Goal: Task Accomplishment & Management: Use online tool/utility

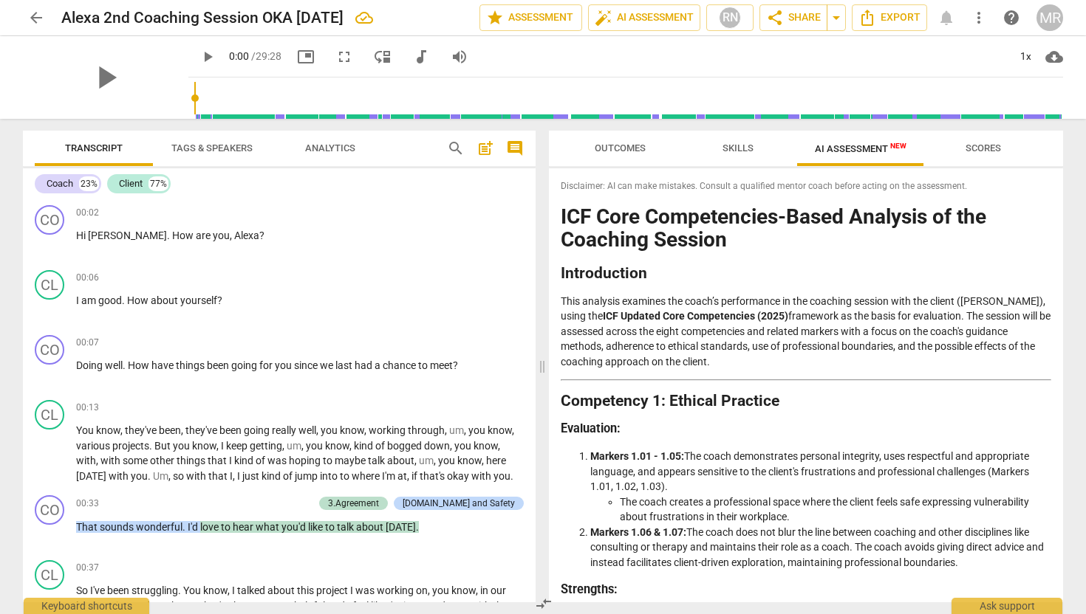
scroll to position [240, 0]
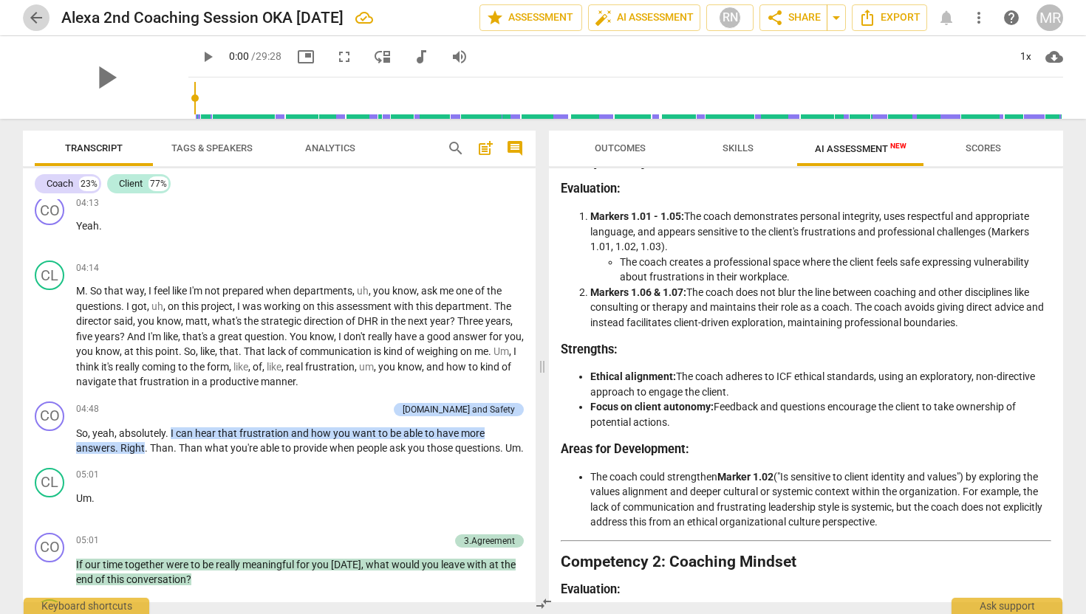
click at [41, 21] on span "arrow_back" at bounding box center [36, 18] width 18 height 18
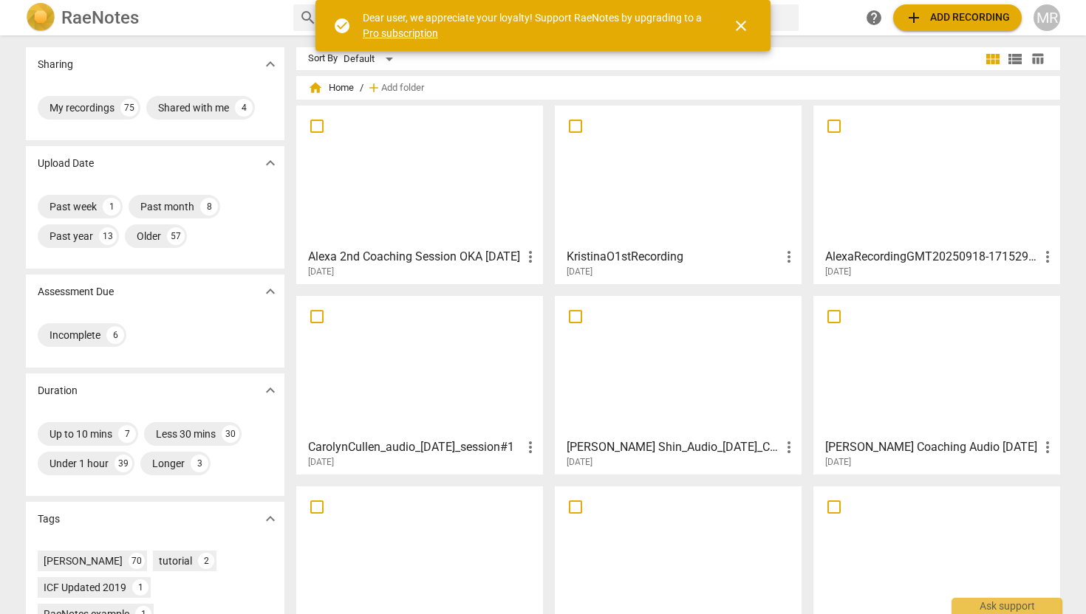
scroll to position [136, 0]
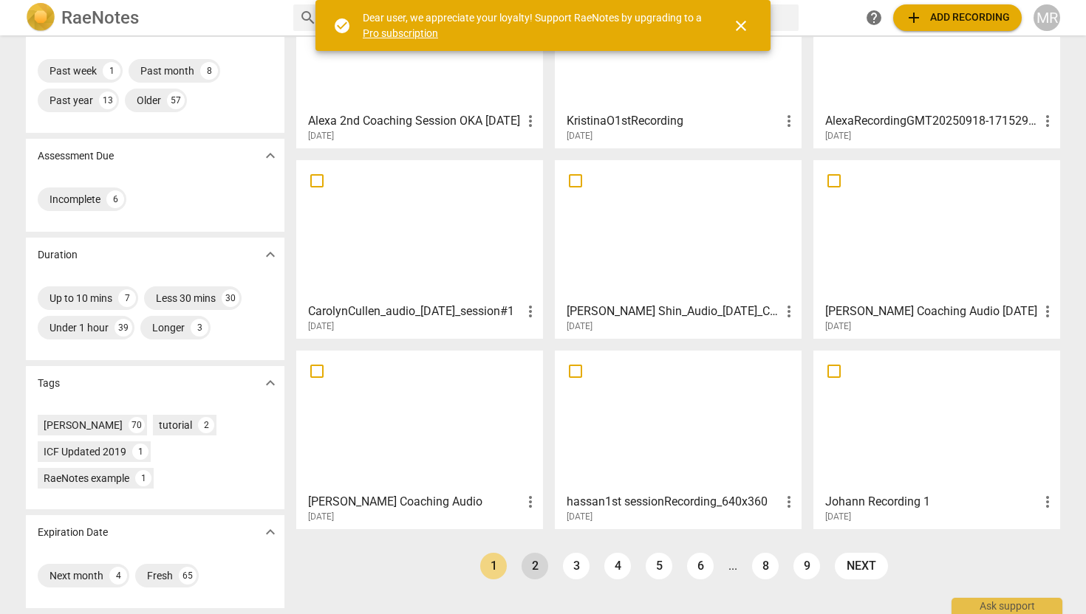
click at [533, 572] on link "2" at bounding box center [534, 566] width 27 height 27
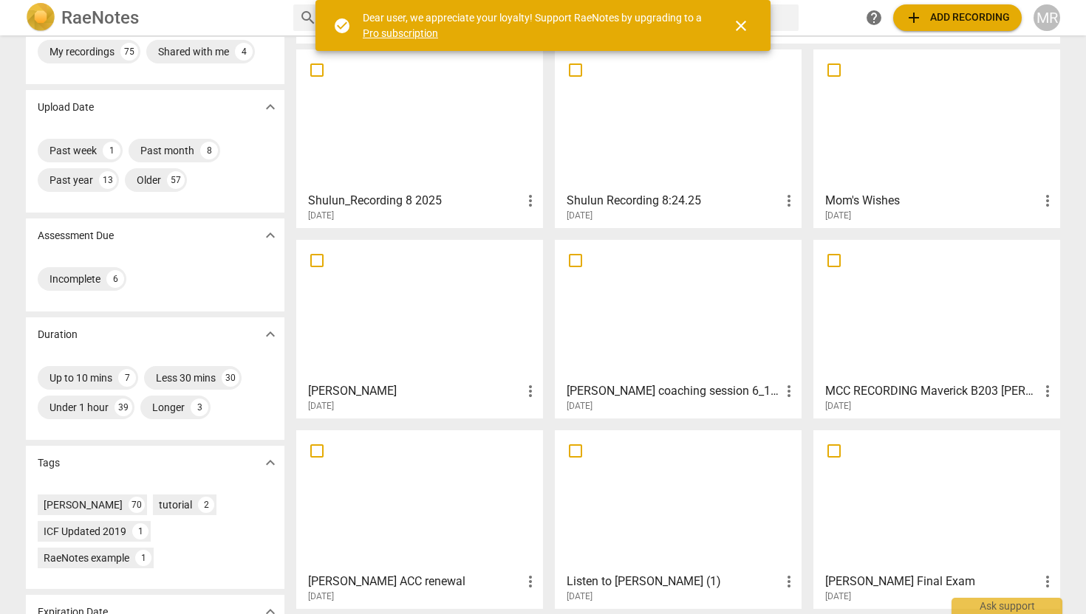
scroll to position [53, 0]
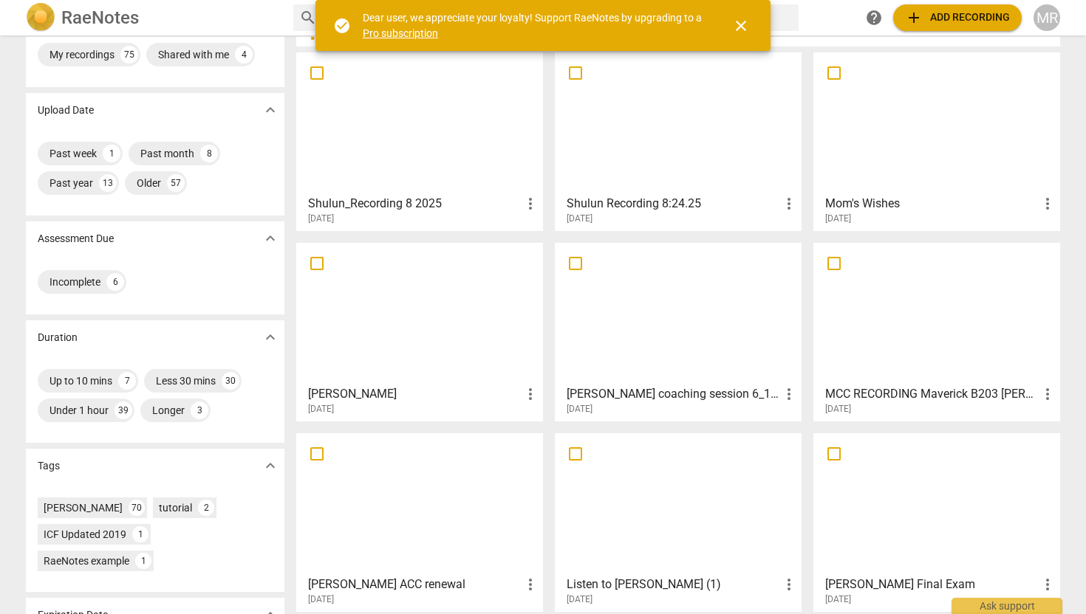
click at [879, 392] on h3 "MCC RECORDING Maverick B203 [PERSON_NAME] coaching [PERSON_NAME]-converted" at bounding box center [931, 394] width 213 height 18
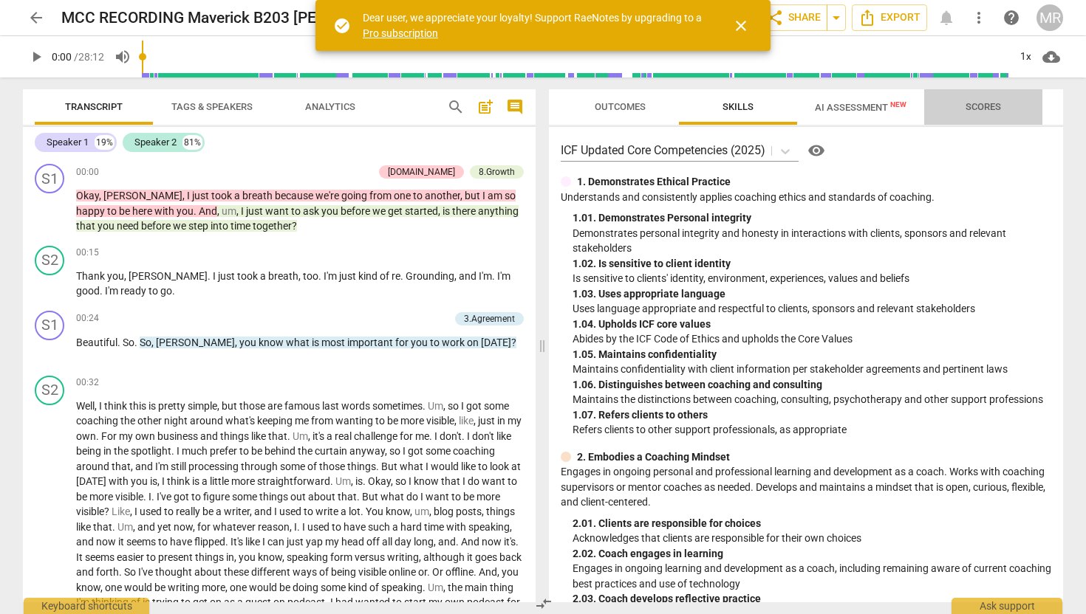
click at [982, 99] on span "Scores" at bounding box center [982, 107] width 71 height 20
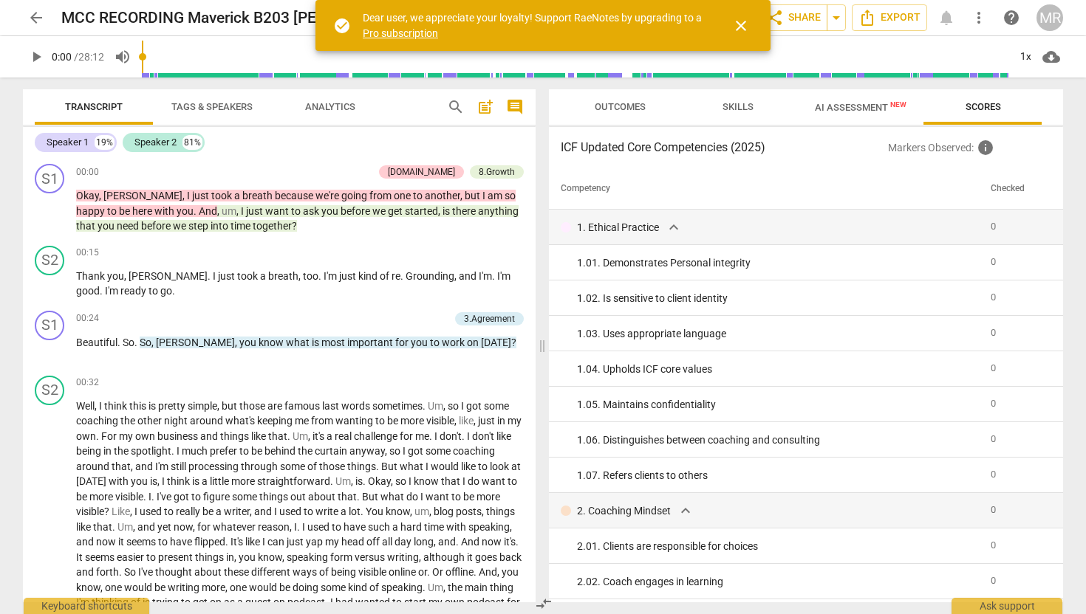
click at [733, 151] on h3 "ICF Updated Core Competencies (2025)" at bounding box center [724, 148] width 327 height 18
click at [876, 112] on span "AI Assessment New" at bounding box center [861, 107] width 92 height 11
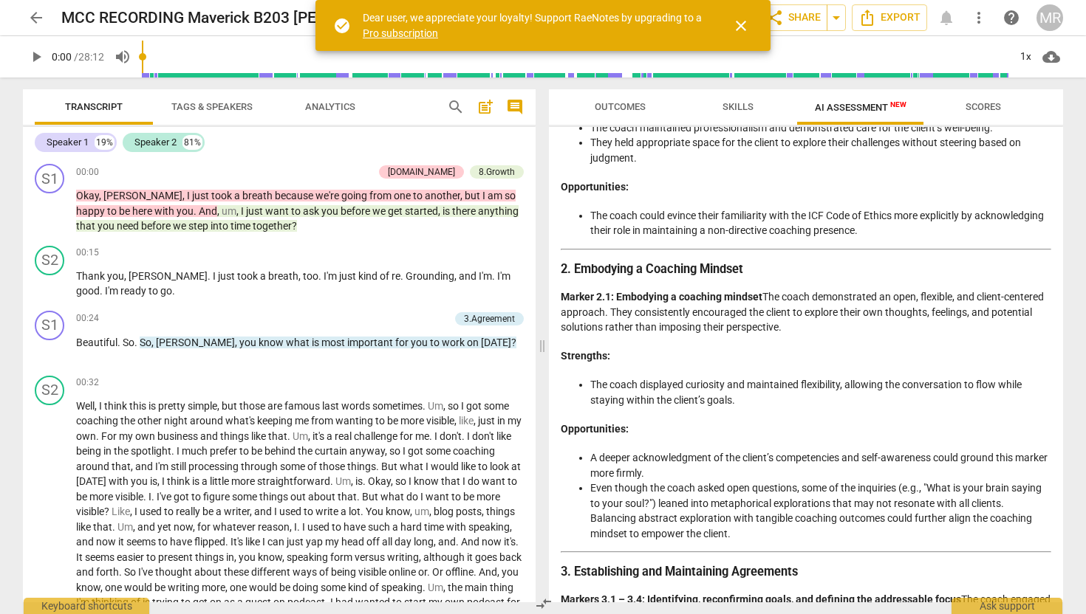
scroll to position [350, 0]
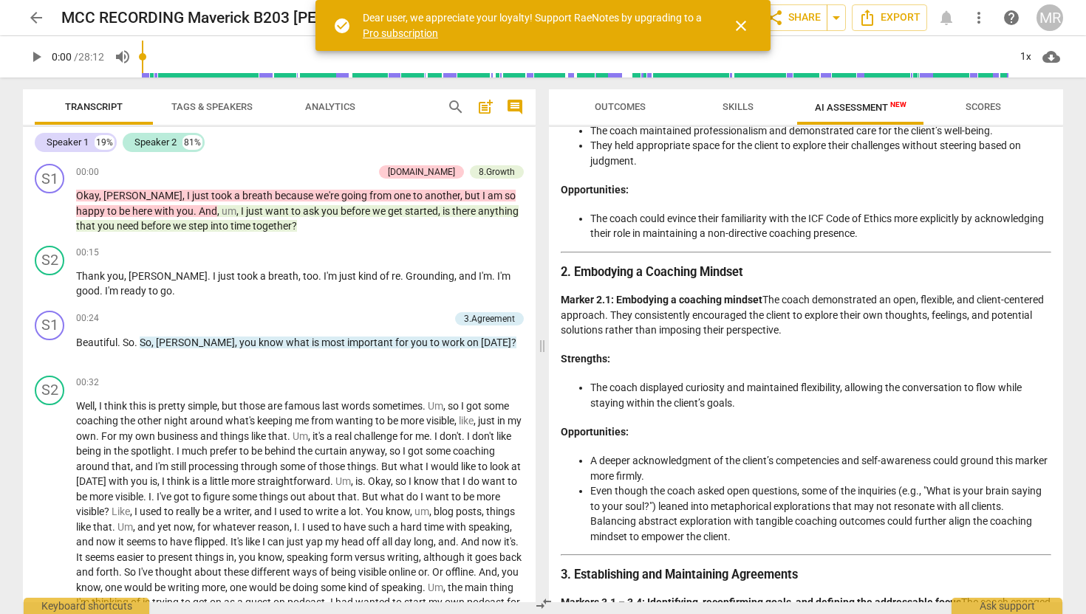
click at [736, 109] on span "Skills" at bounding box center [737, 106] width 31 height 11
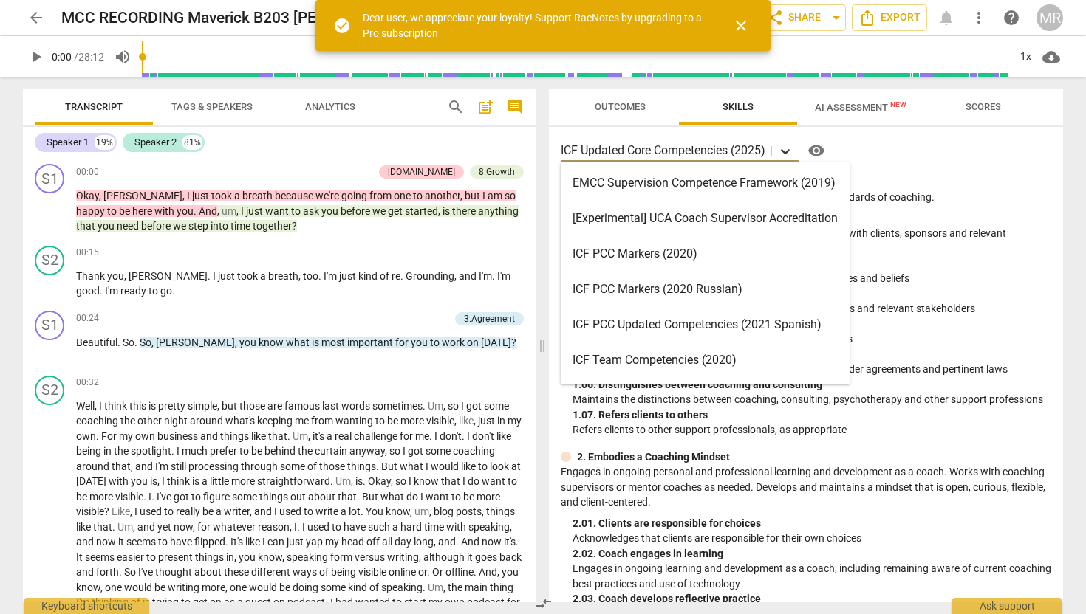
click at [783, 151] on icon at bounding box center [785, 151] width 15 height 15
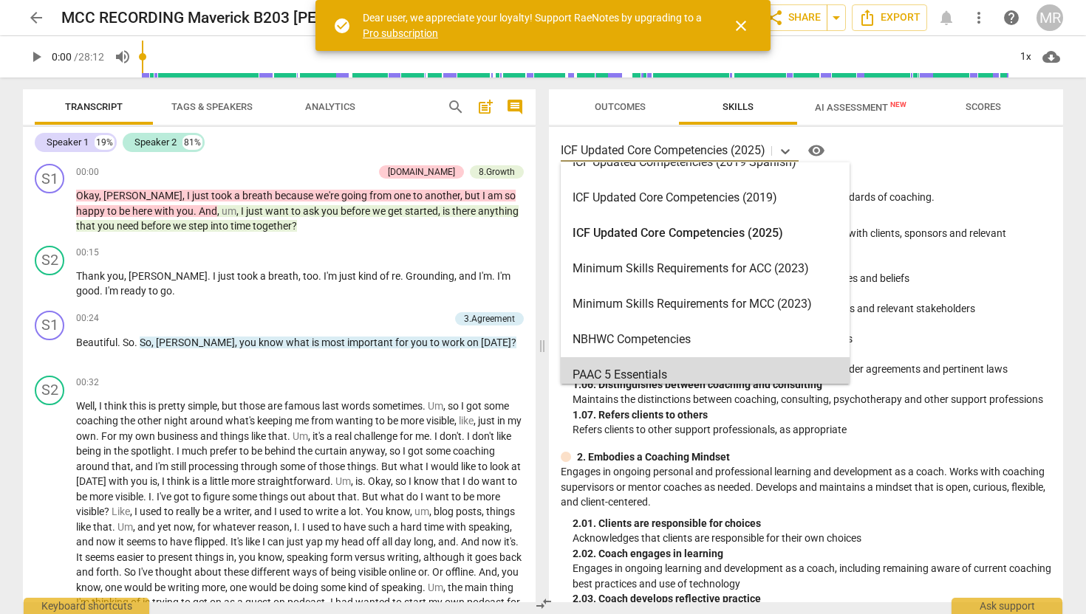
scroll to position [268, 0]
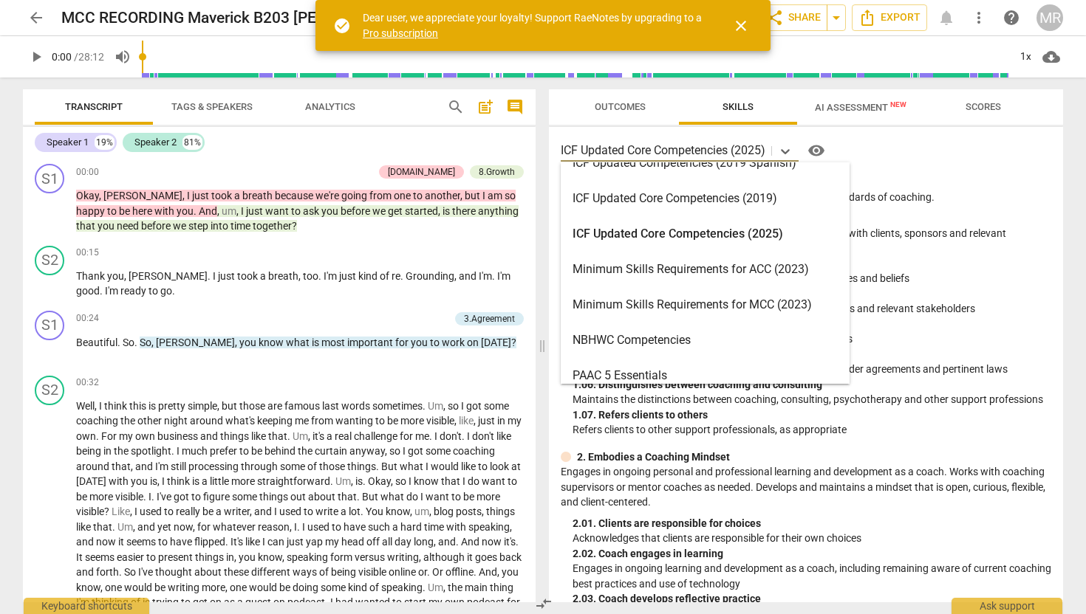
click at [696, 311] on div "Minimum Skills Requirements for MCC (2023)" at bounding box center [705, 304] width 289 height 35
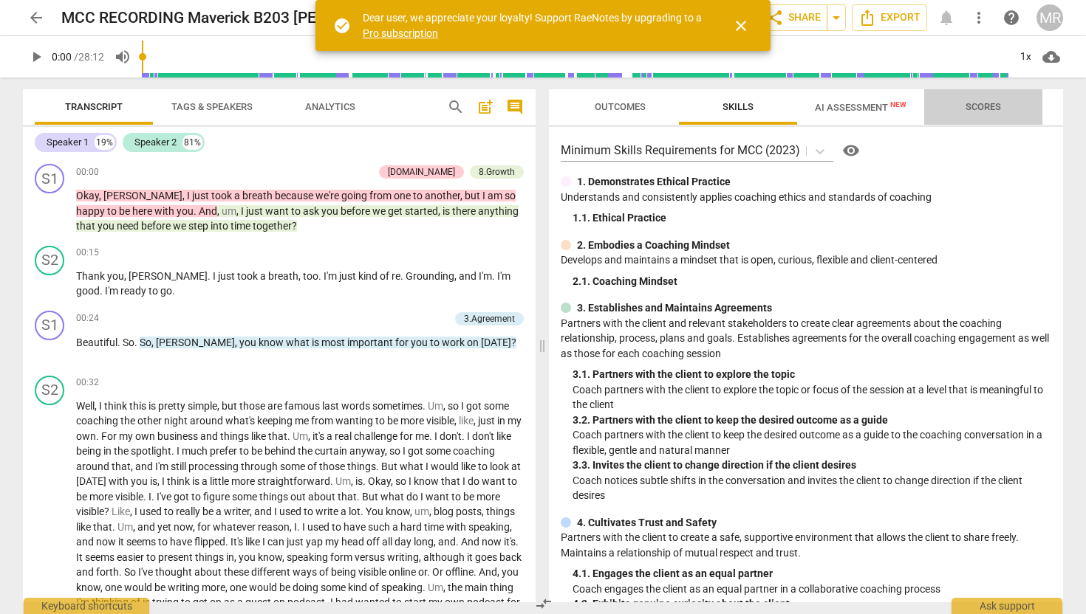
click at [979, 101] on span "Scores" at bounding box center [982, 106] width 35 height 11
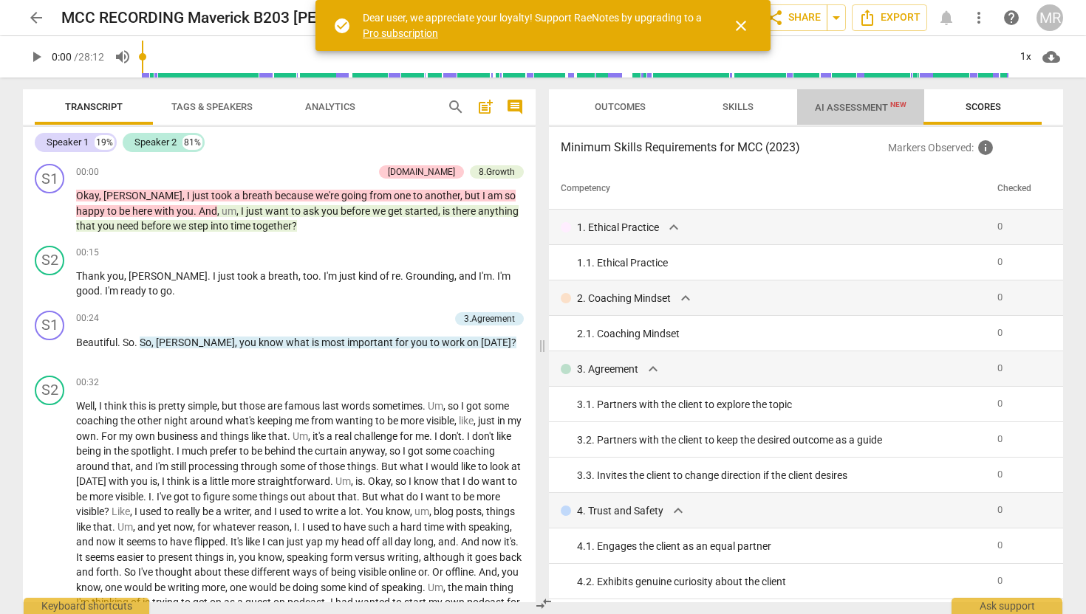
click at [860, 105] on span "AI Assessment New" at bounding box center [861, 107] width 92 height 11
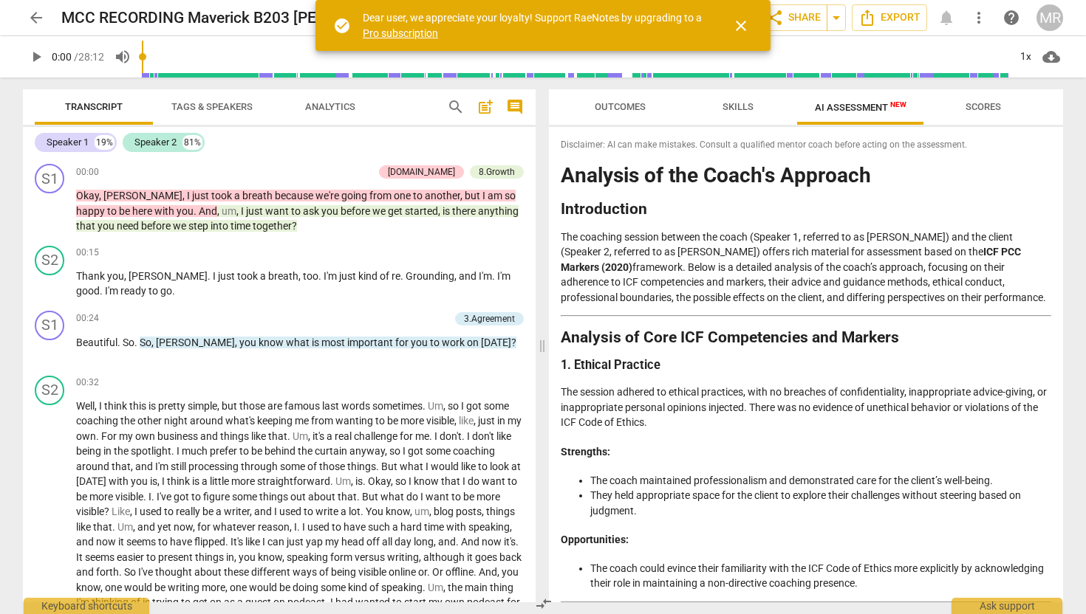
click at [642, 111] on span "Outcomes" at bounding box center [619, 106] width 51 height 11
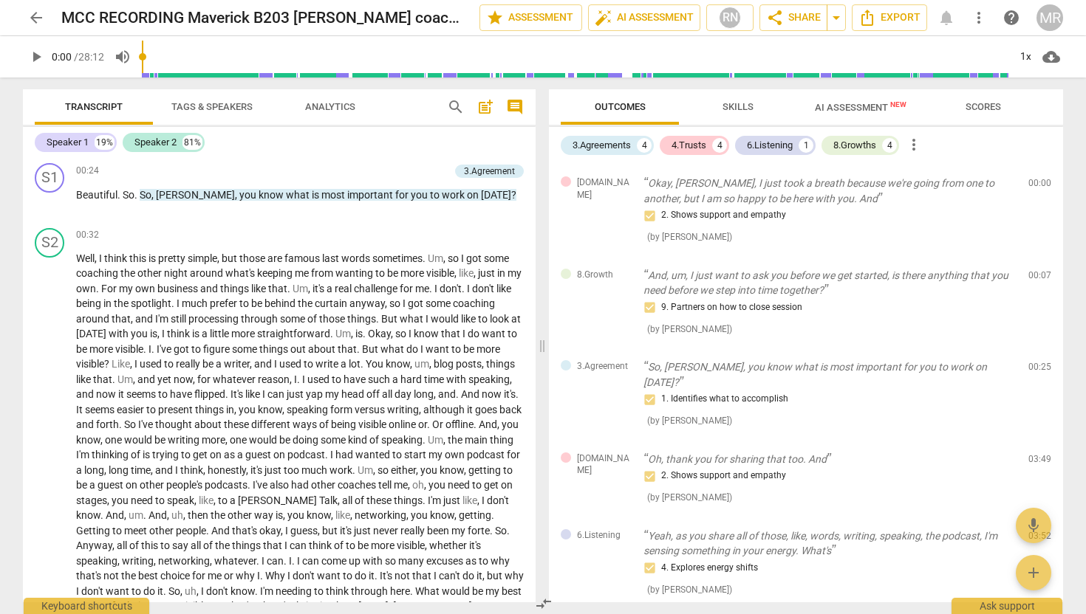
scroll to position [0, 0]
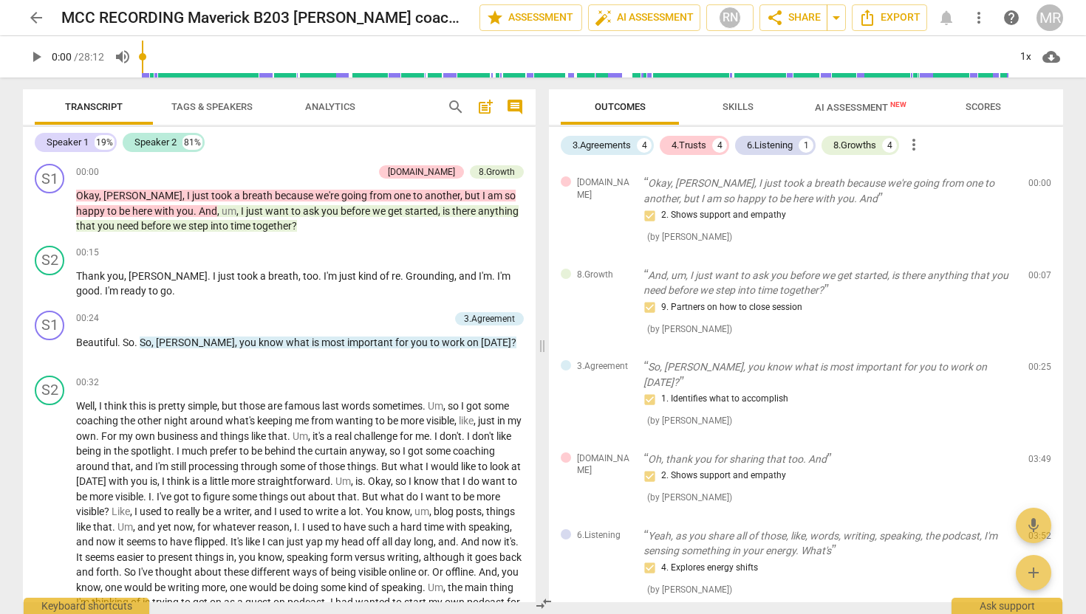
click at [37, 19] on span "arrow_back" at bounding box center [36, 18] width 18 height 18
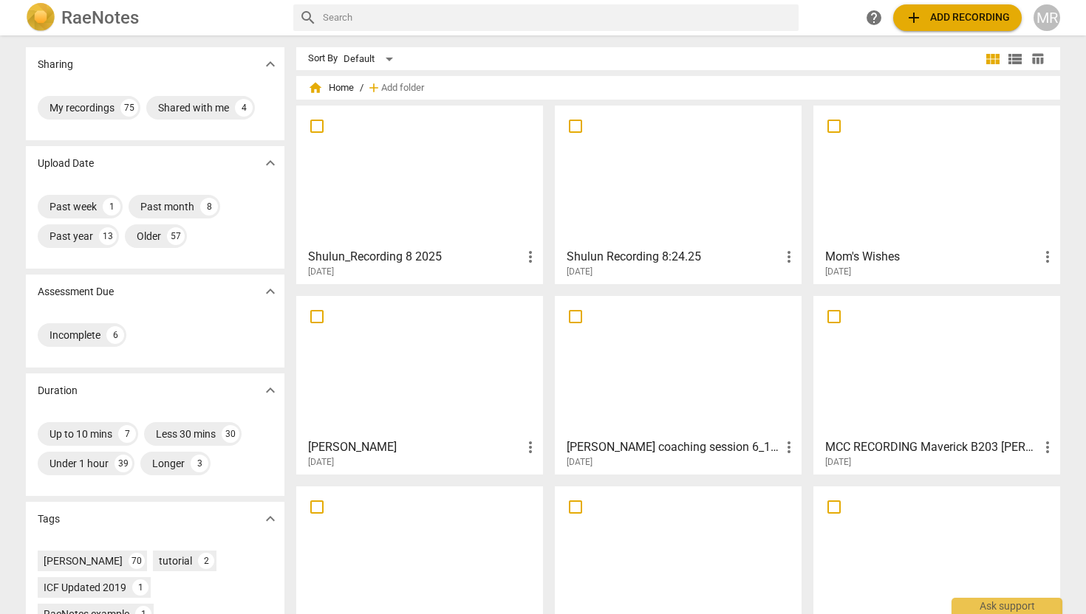
click at [863, 208] on div at bounding box center [936, 176] width 236 height 131
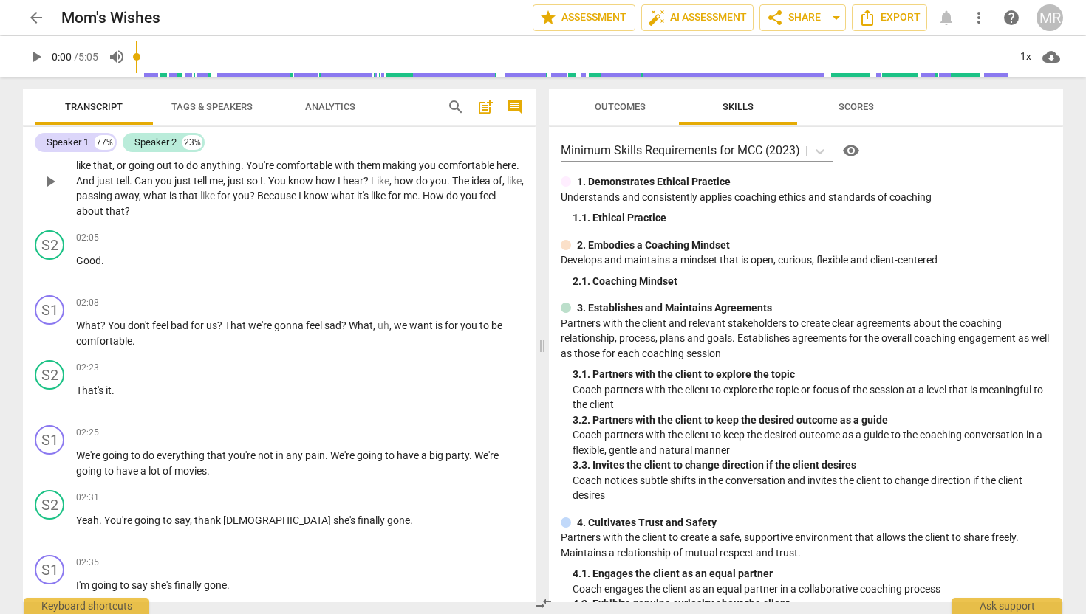
scroll to position [1153, 0]
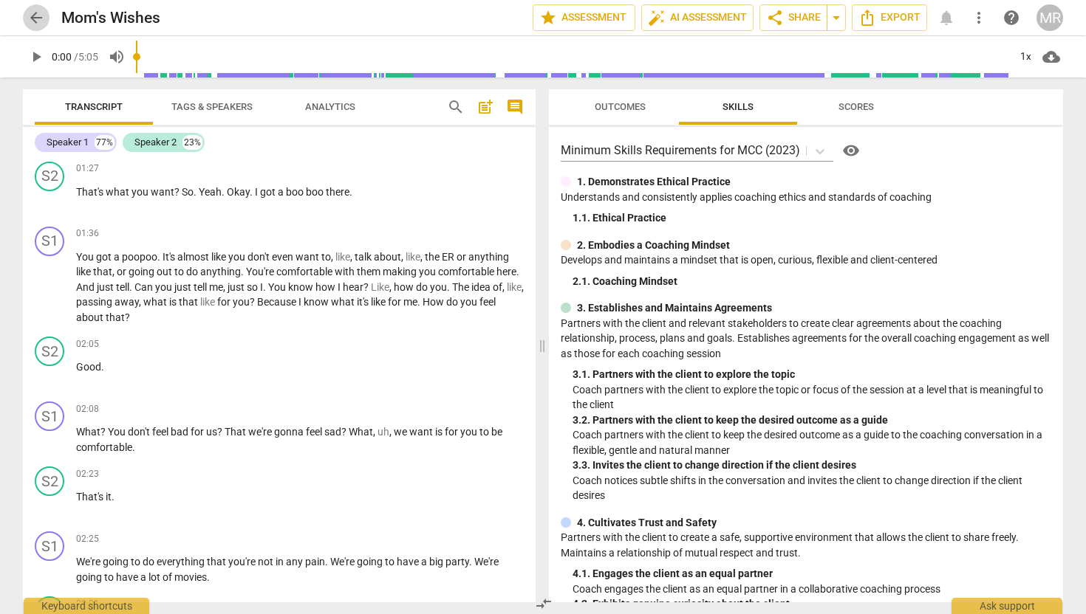
click at [30, 19] on span "arrow_back" at bounding box center [36, 18] width 18 height 18
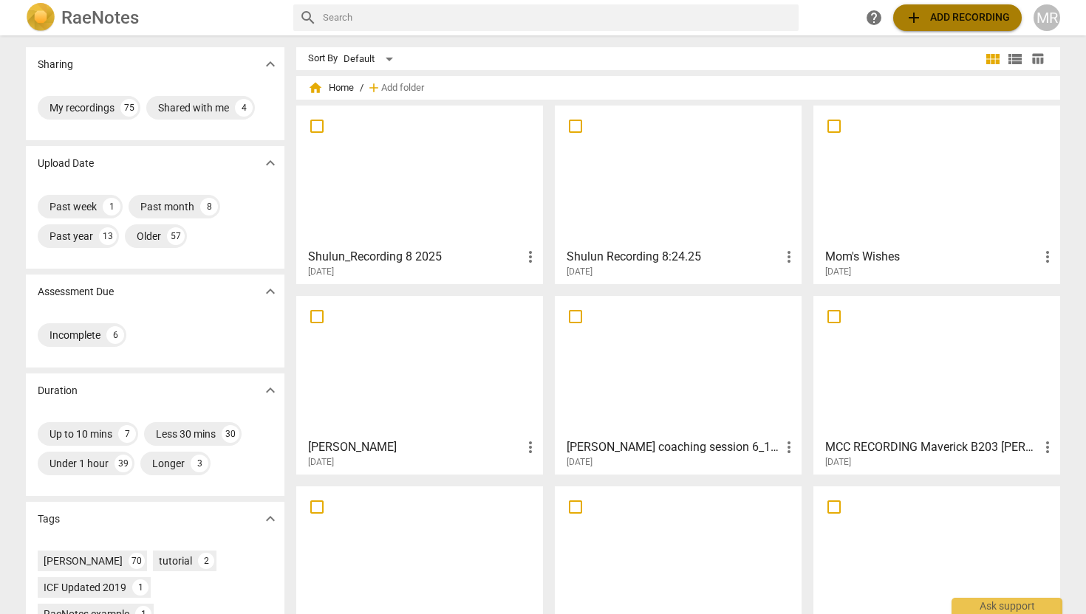
click at [928, 20] on span "add Add recording" at bounding box center [957, 18] width 105 height 18
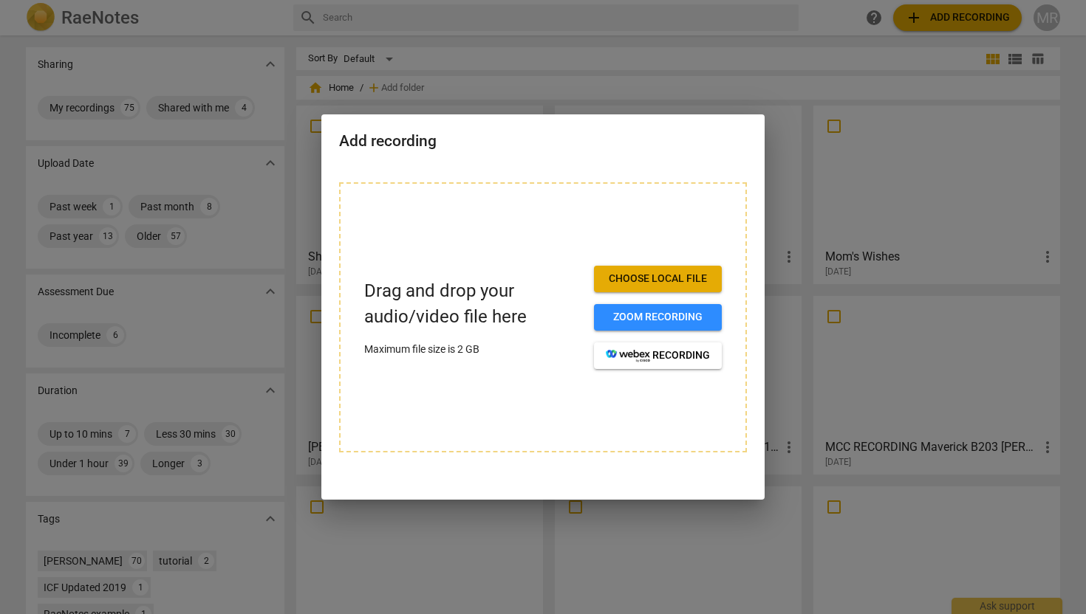
click at [681, 286] on span "Choose local file" at bounding box center [658, 279] width 104 height 15
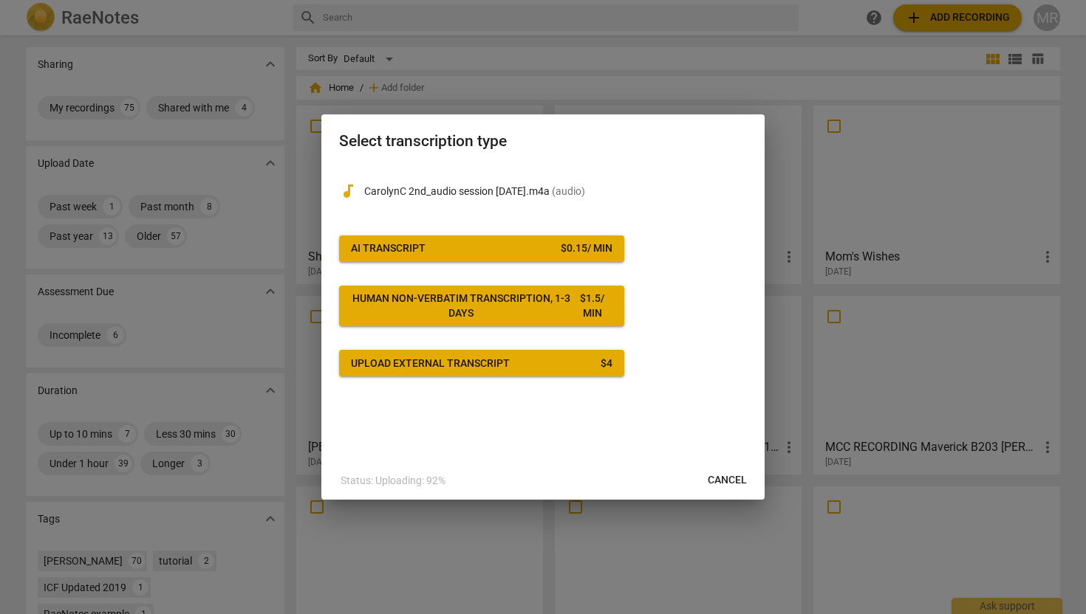
click at [539, 246] on span "AI Transcript $ 0.15 / min" at bounding box center [481, 248] width 261 height 15
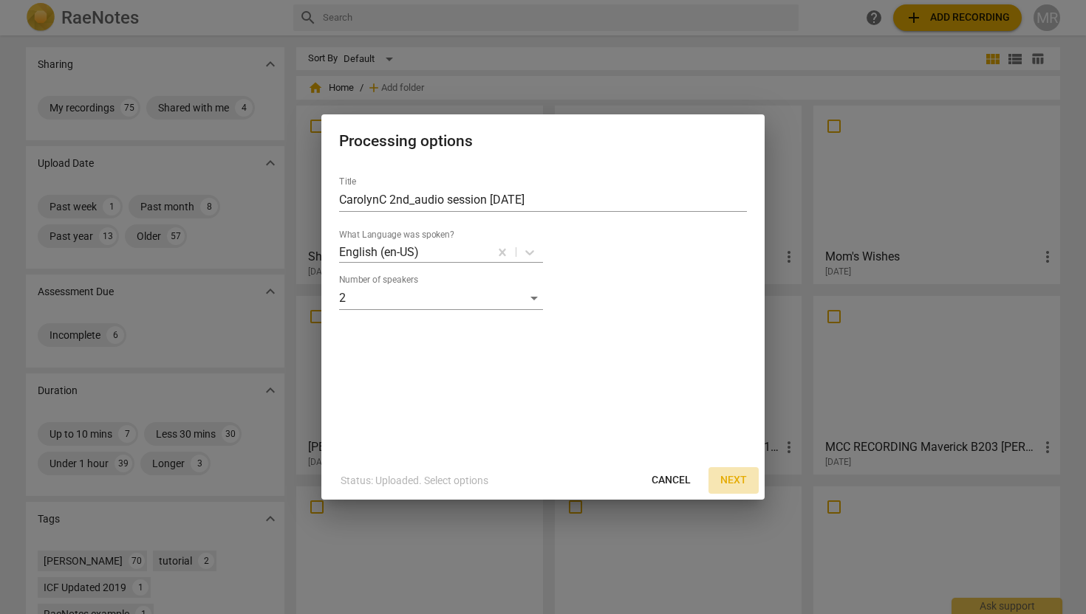
click at [733, 483] on span "Next" at bounding box center [733, 480] width 27 height 15
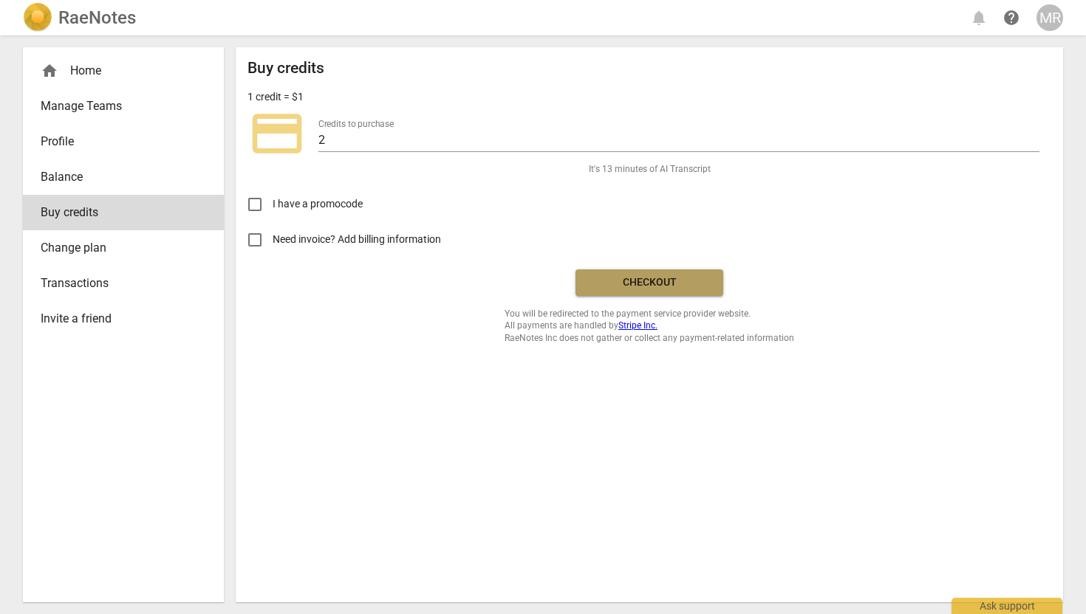
click at [670, 278] on span "Checkout" at bounding box center [649, 282] width 124 height 15
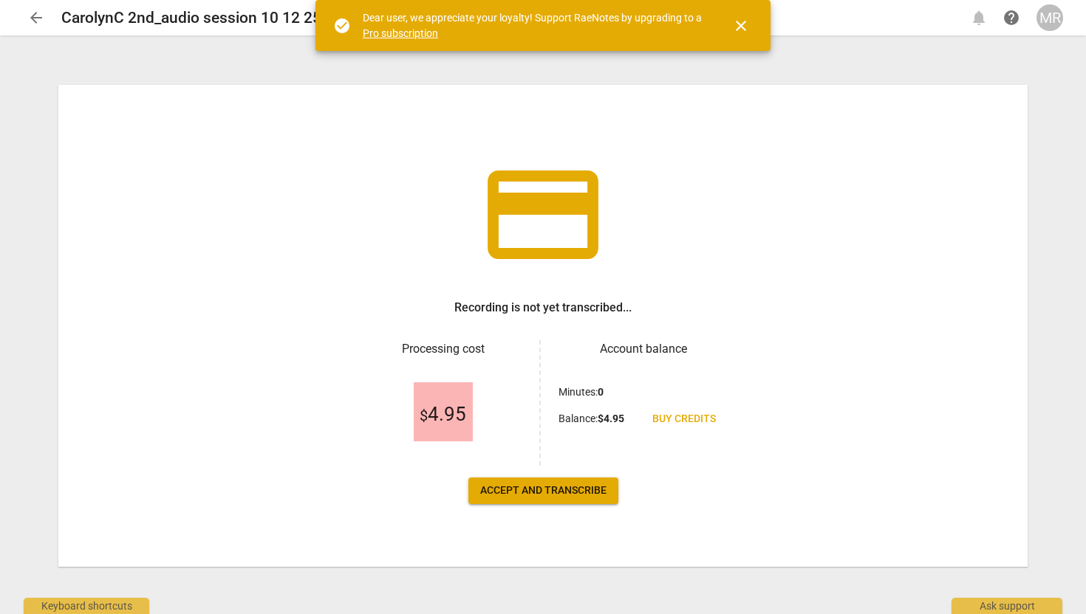
click at [673, 417] on span "Buy credits" at bounding box center [684, 419] width 64 height 15
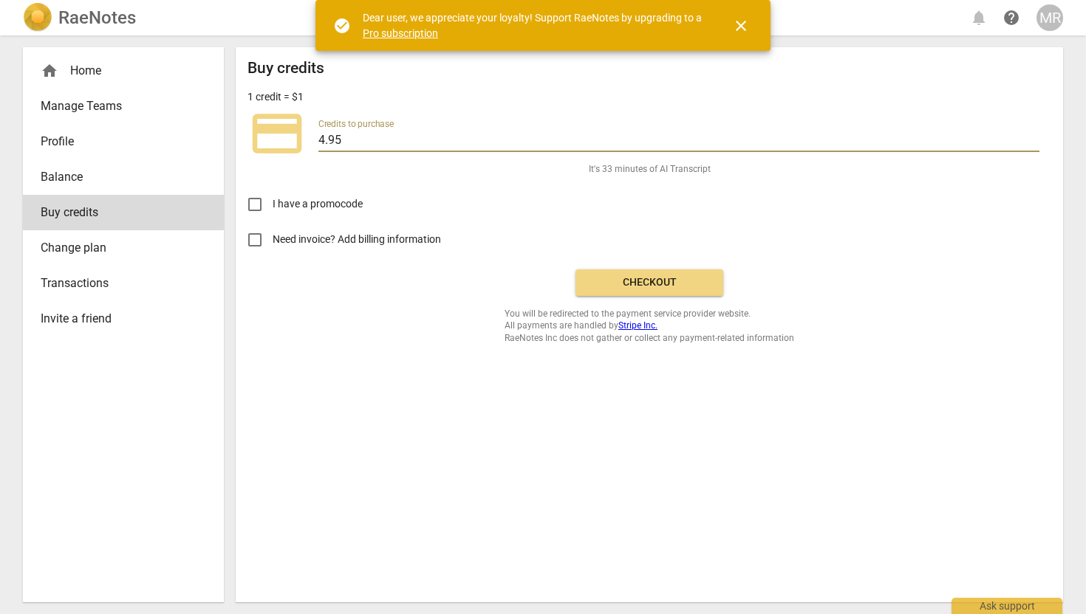
drag, startPoint x: 344, startPoint y: 137, endPoint x: 315, endPoint y: 135, distance: 29.6
click at [315, 135] on div "credit_card Credits to purchase 4.95" at bounding box center [648, 133] width 803 height 59
type input "20.00"
click at [255, 244] on input "Need invoice? Add billing information" at bounding box center [254, 239] width 35 height 35
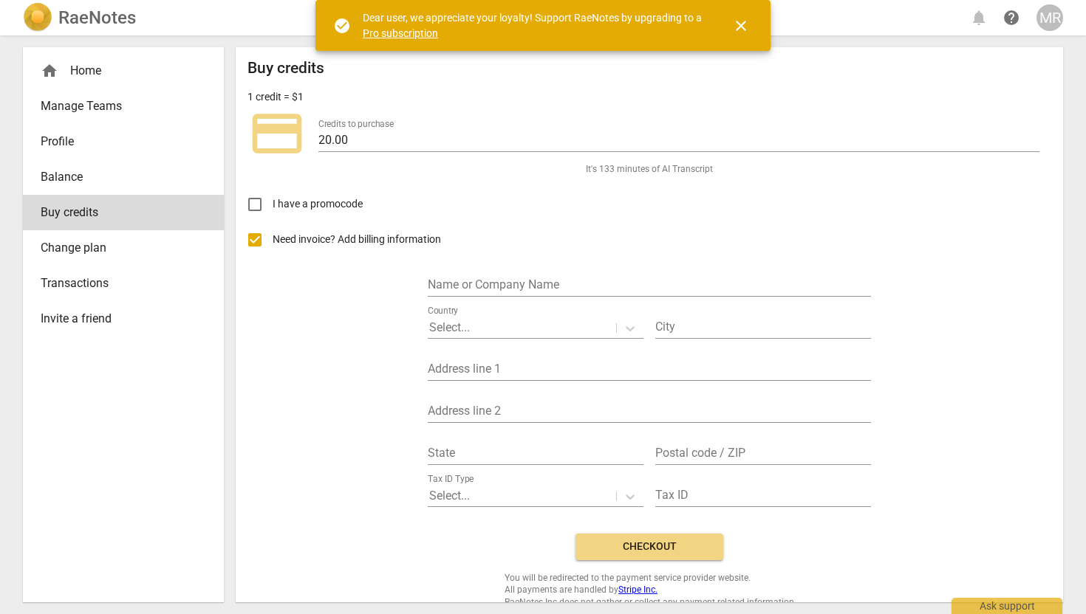
scroll to position [18, 0]
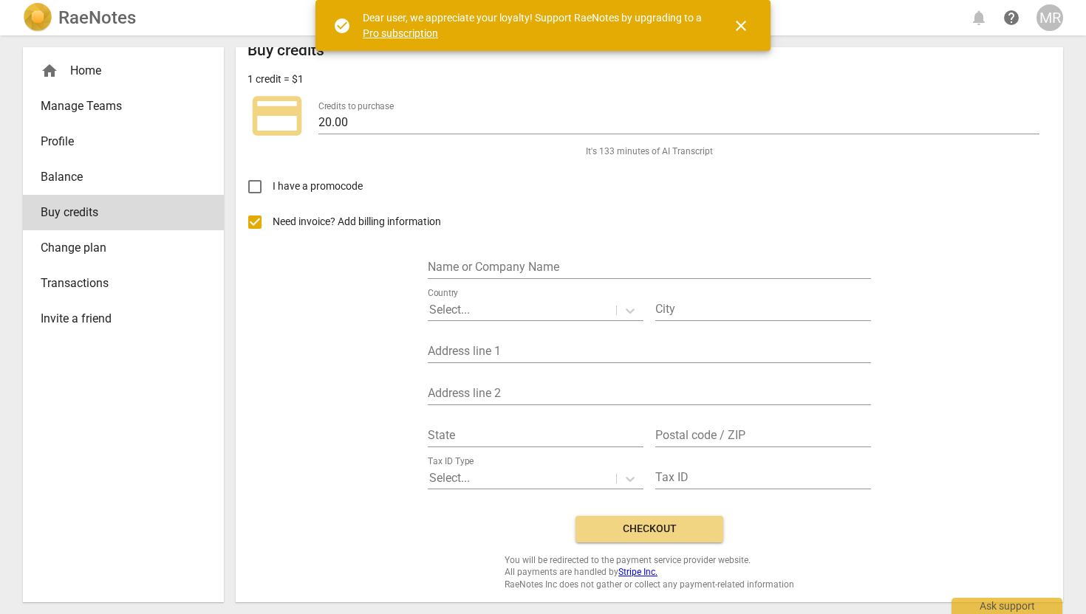
click at [261, 224] on input "Need invoice? Add billing information" at bounding box center [254, 222] width 35 height 35
checkbox input "false"
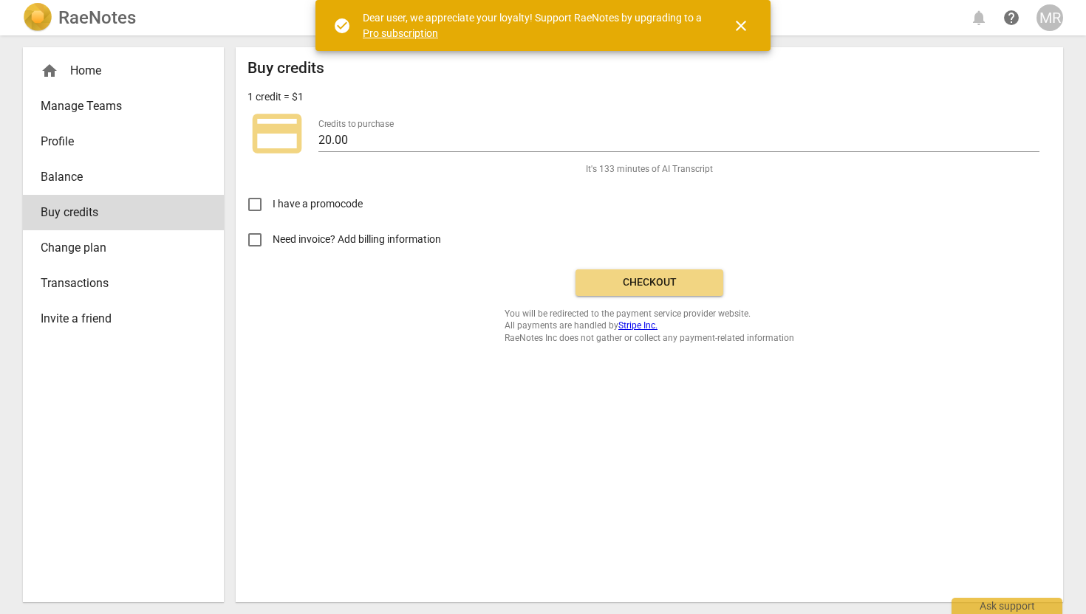
click at [648, 280] on span "Checkout" at bounding box center [649, 282] width 124 height 15
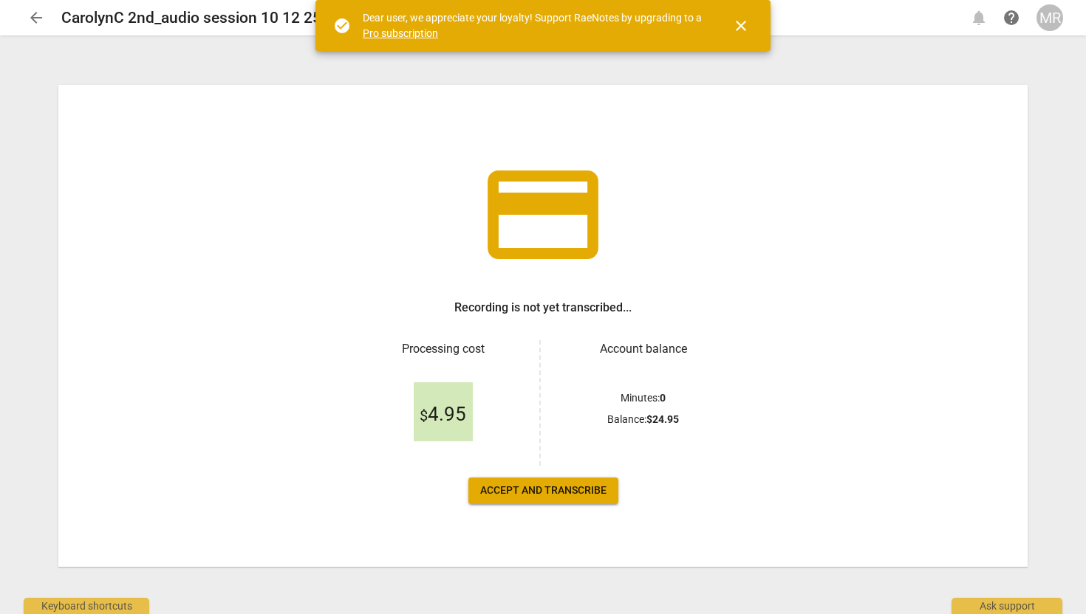
click at [586, 482] on button "Accept and transcribe" at bounding box center [543, 491] width 150 height 27
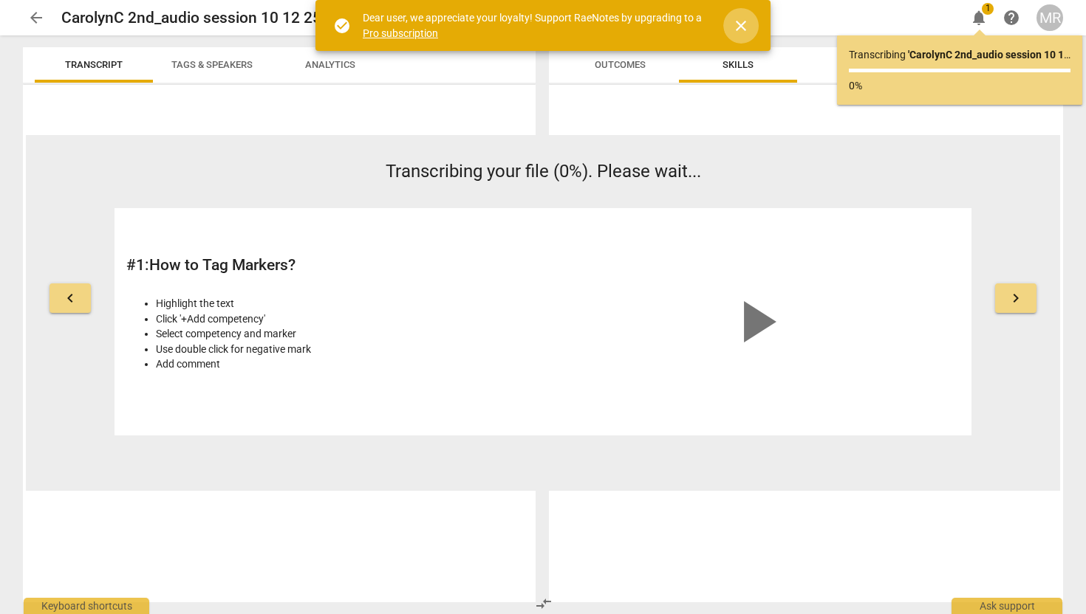
click at [741, 28] on span "close" at bounding box center [741, 26] width 18 height 18
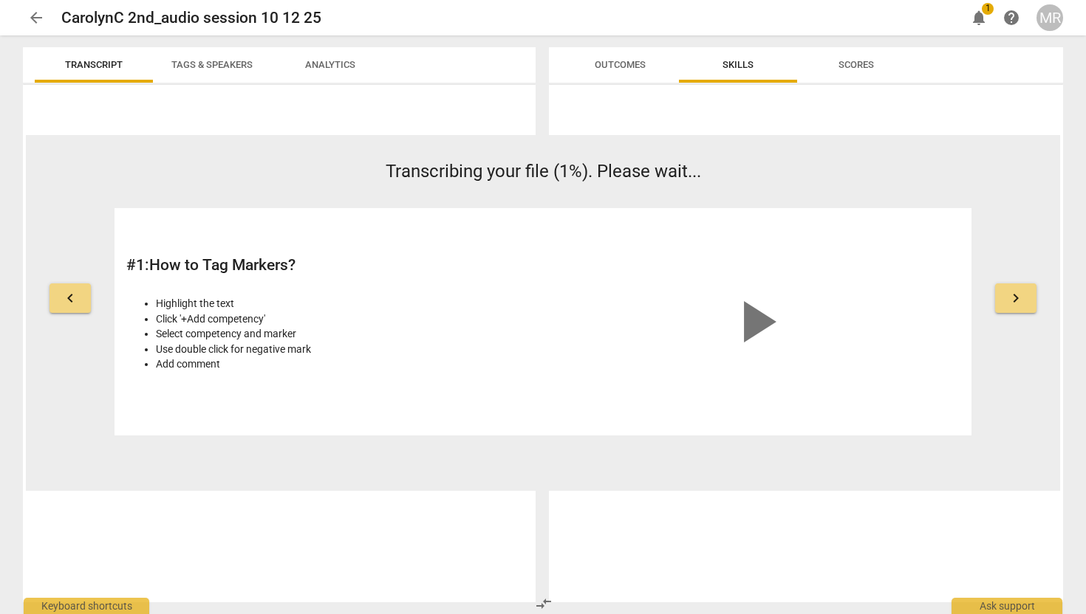
click at [41, 18] on span "arrow_back" at bounding box center [36, 18] width 18 height 18
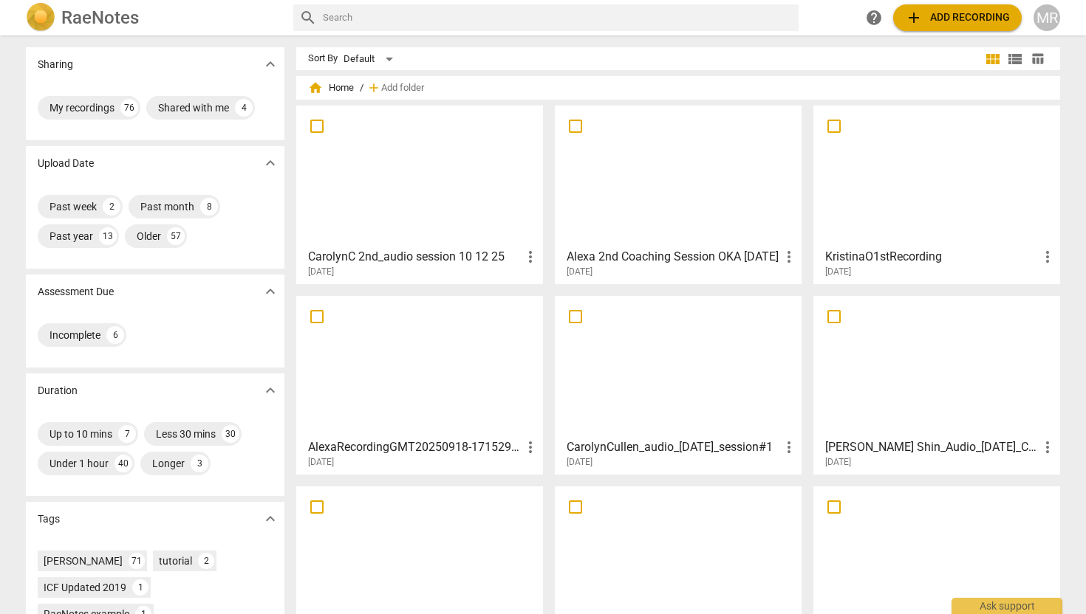
click at [421, 182] on div at bounding box center [419, 176] width 236 height 131
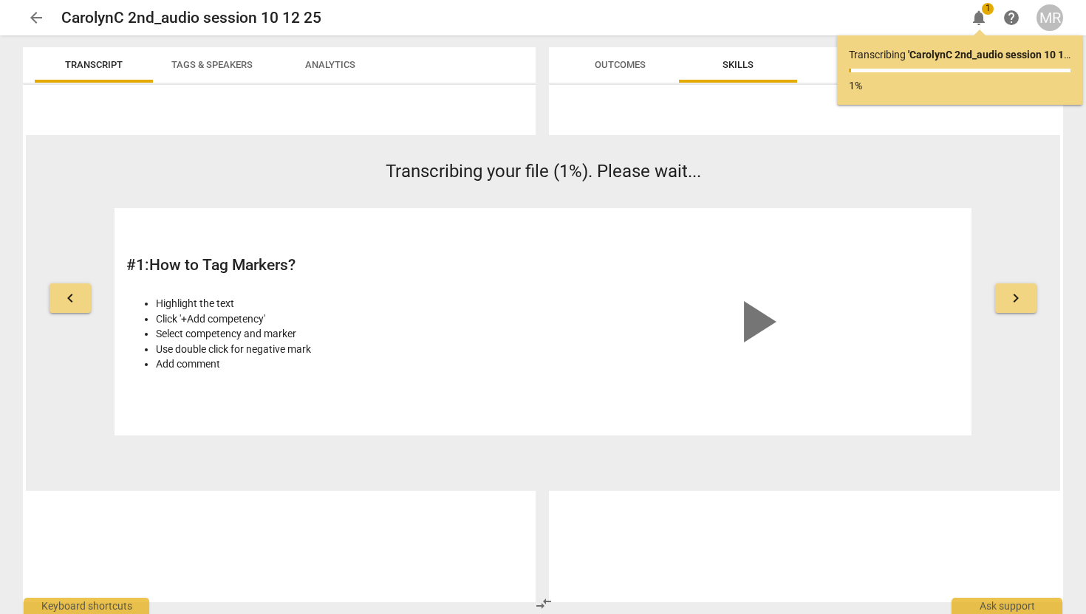
click at [758, 321] on span "play_arrow" at bounding box center [755, 322] width 71 height 71
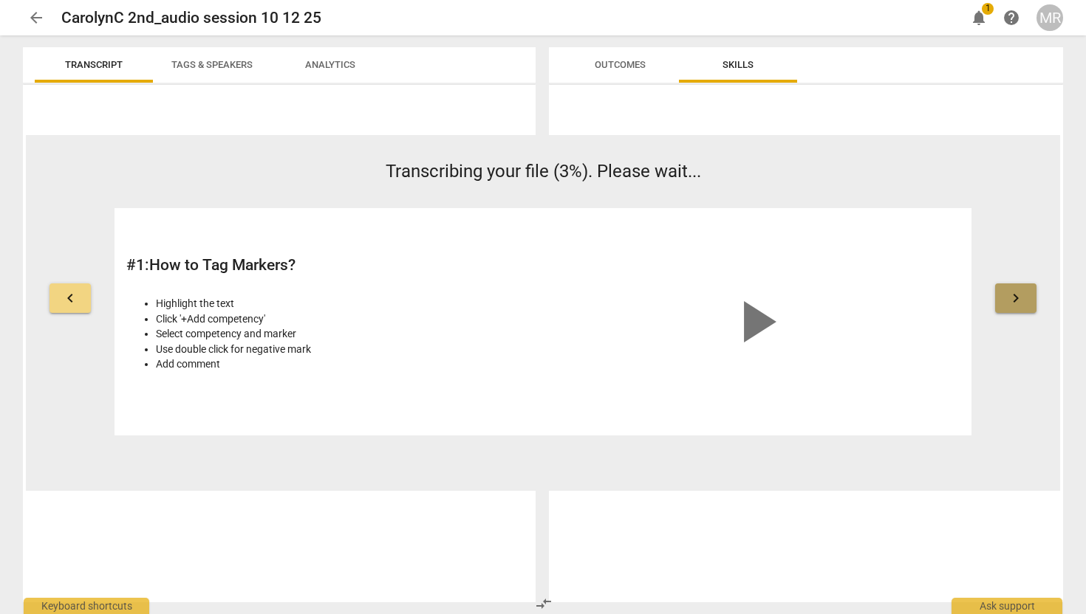
click at [1018, 302] on span "keyboard_arrow_right" at bounding box center [1016, 298] width 18 height 18
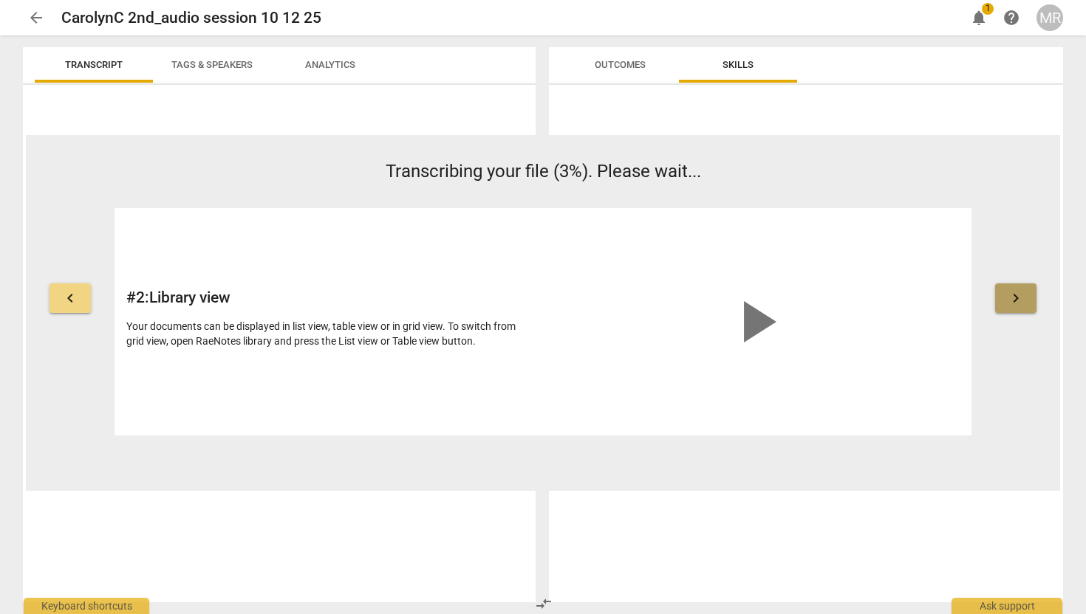
click at [1018, 301] on span "keyboard_arrow_right" at bounding box center [1016, 298] width 18 height 18
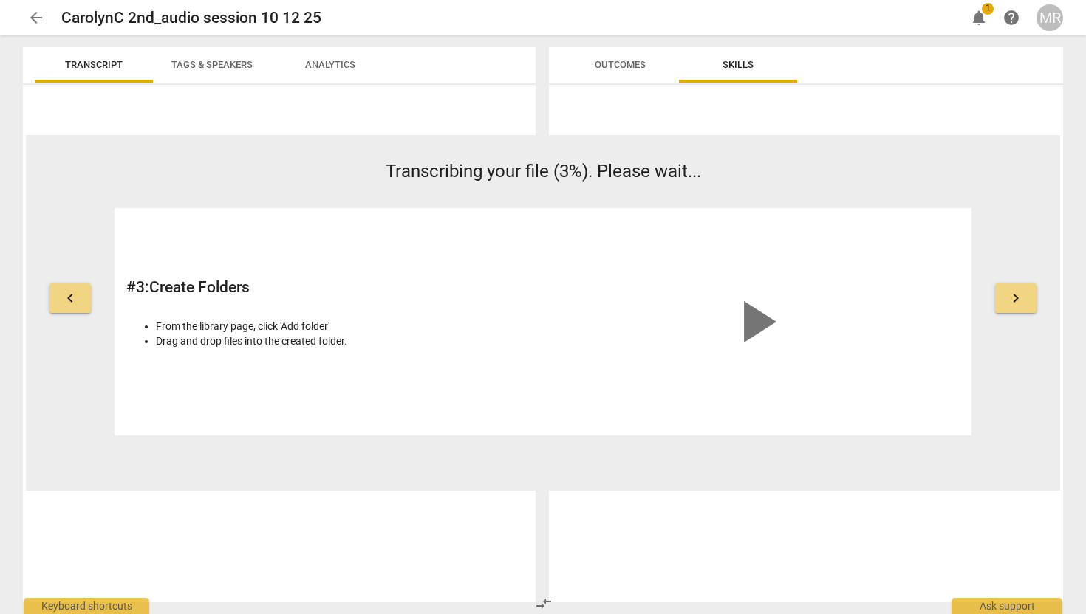
click at [1018, 301] on span "keyboard_arrow_right" at bounding box center [1016, 298] width 18 height 18
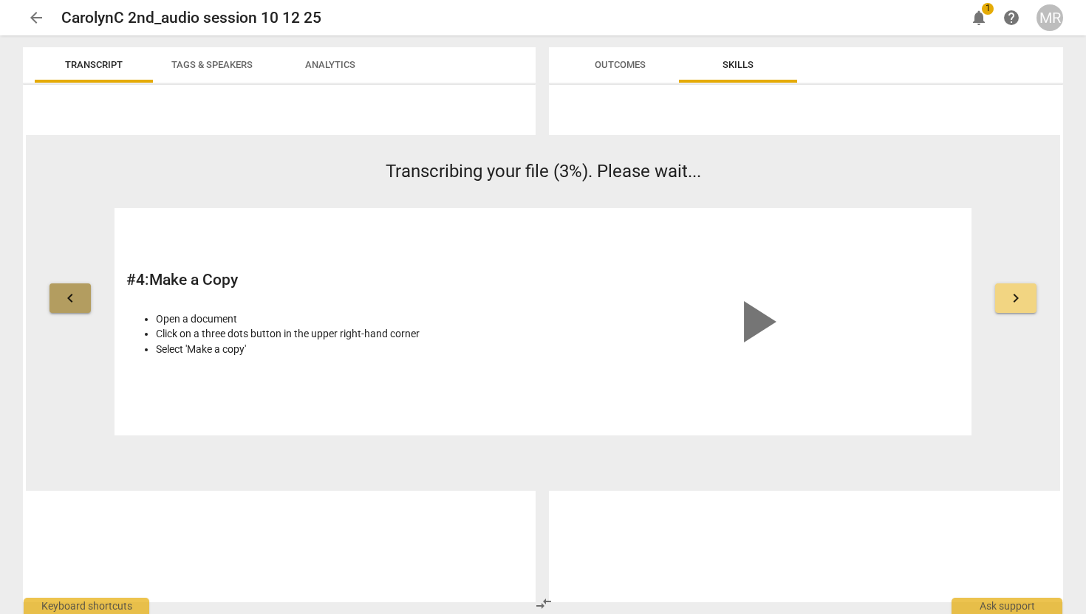
click at [72, 287] on button "keyboard_arrow_left" at bounding box center [69, 299] width 41 height 30
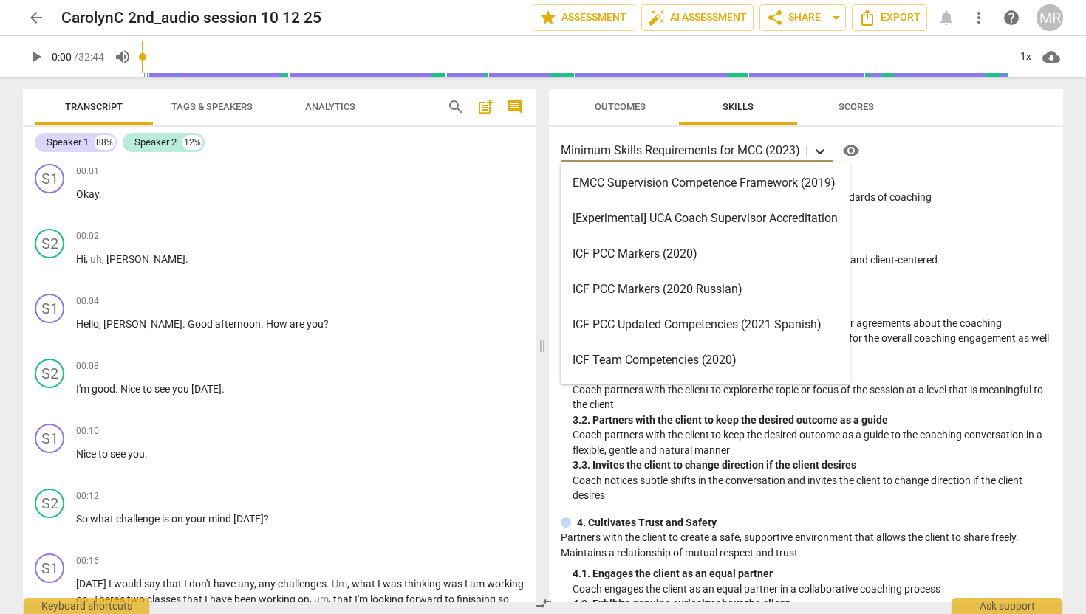
click at [818, 150] on icon at bounding box center [819, 151] width 9 height 5
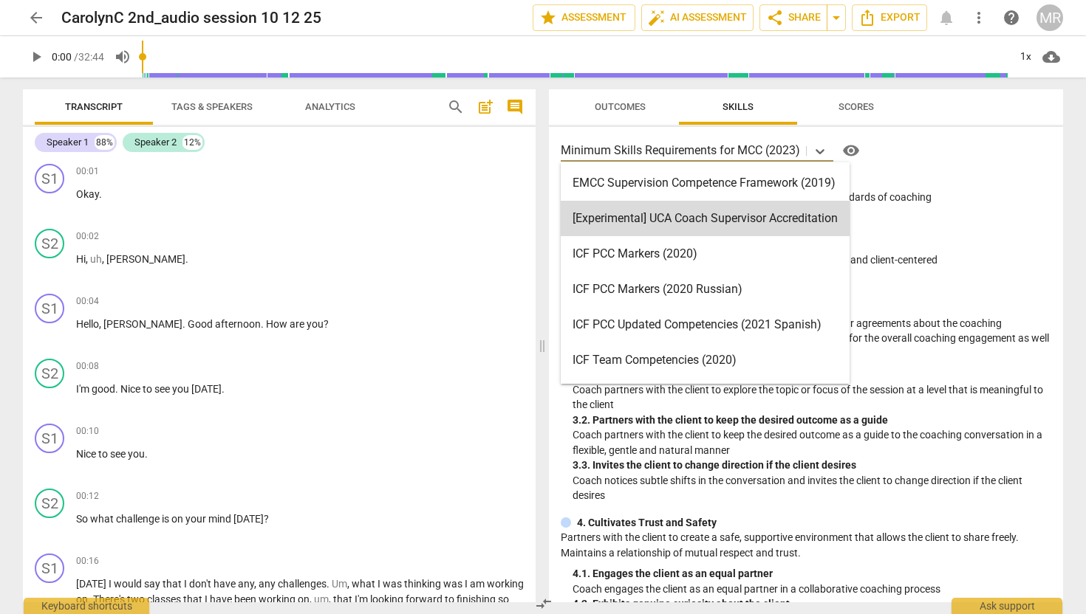
click at [881, 167] on div "[Experimental] UCA Coach Supervisor Accreditation, 2 of 16. 16 results availabl…" at bounding box center [806, 365] width 514 height 476
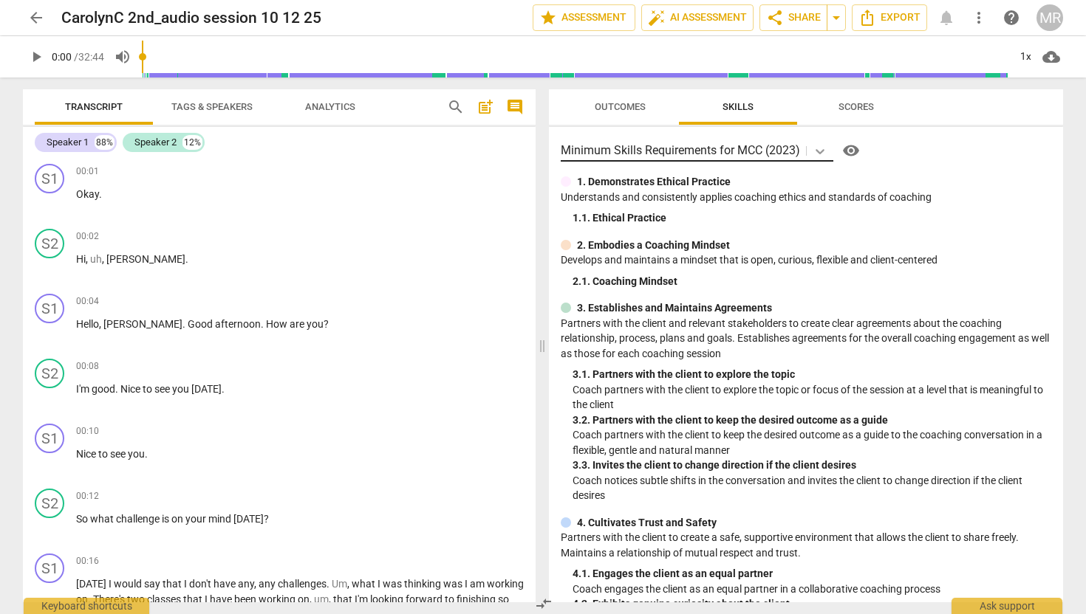
click at [817, 148] on icon at bounding box center [819, 151] width 15 height 15
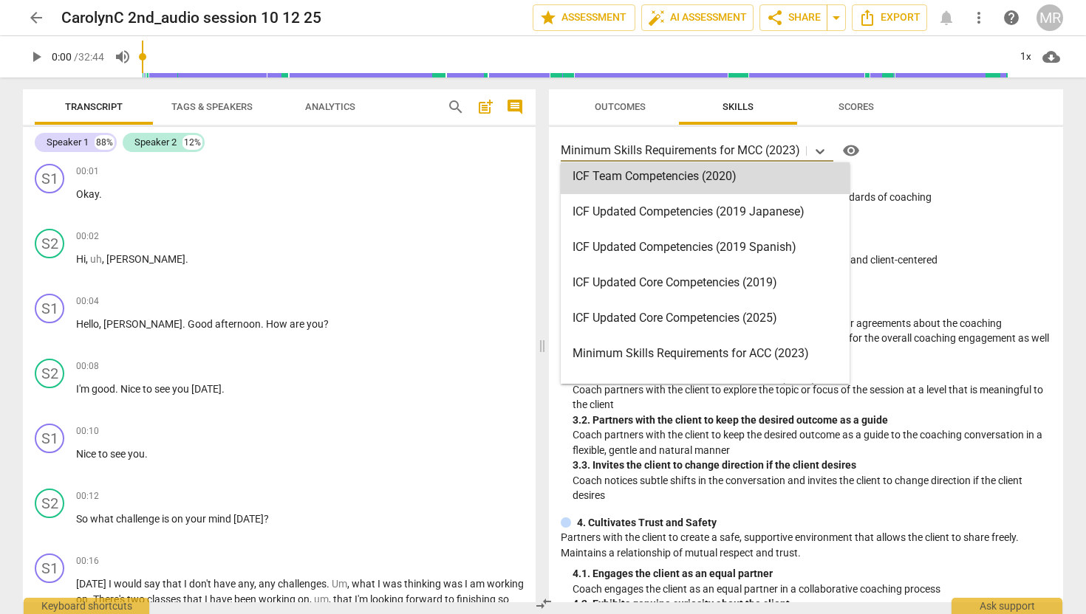
scroll to position [191, 0]
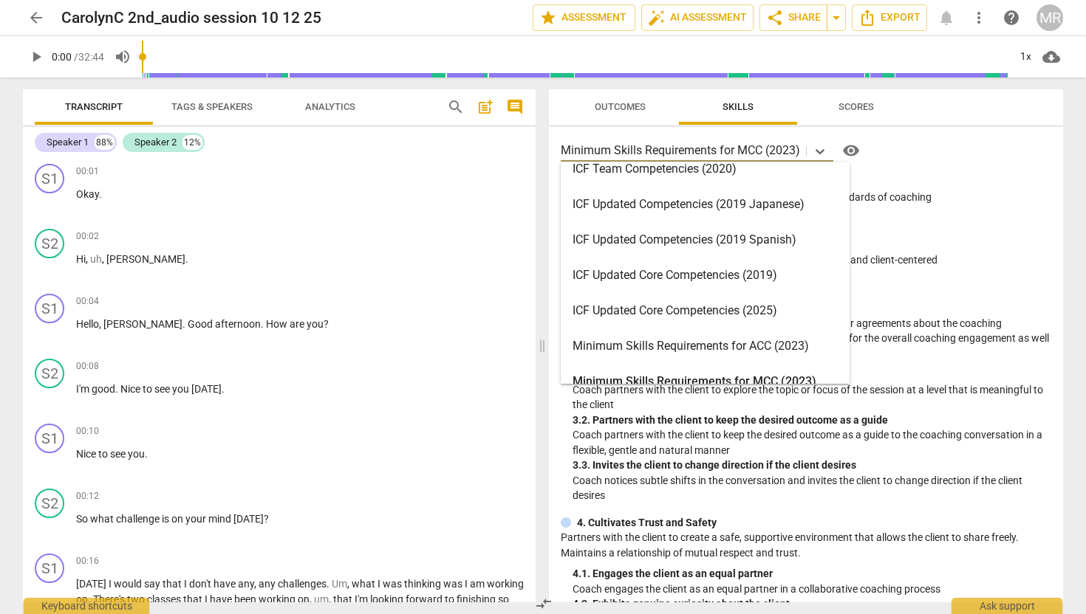
click at [704, 305] on div "ICF Updated Core Competencies (2025)" at bounding box center [705, 310] width 289 height 35
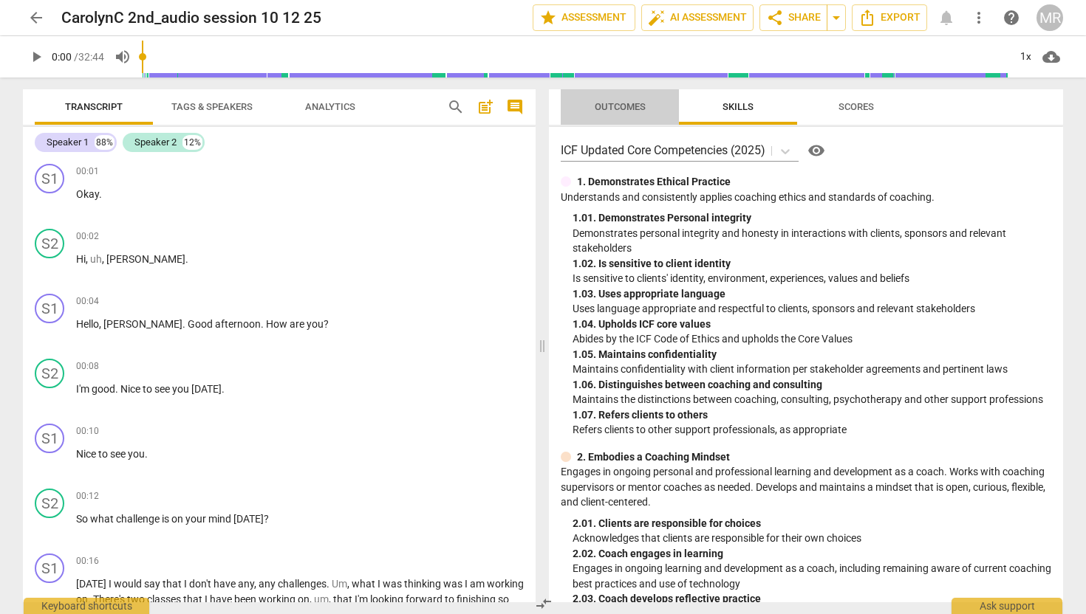
click at [623, 104] on span "Outcomes" at bounding box center [619, 106] width 51 height 11
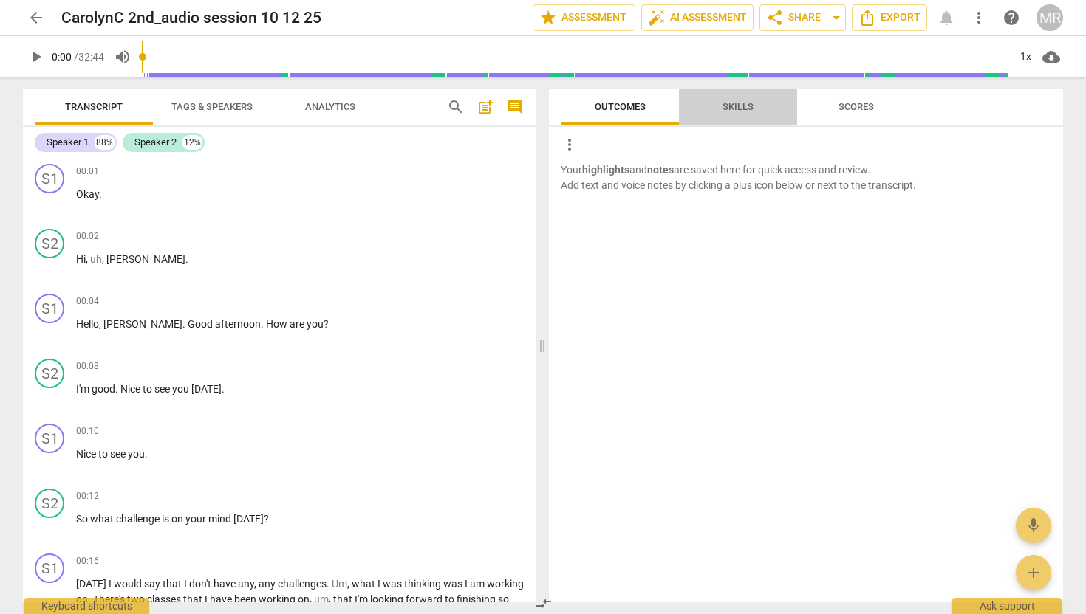
click at [732, 107] on span "Skills" at bounding box center [737, 106] width 31 height 11
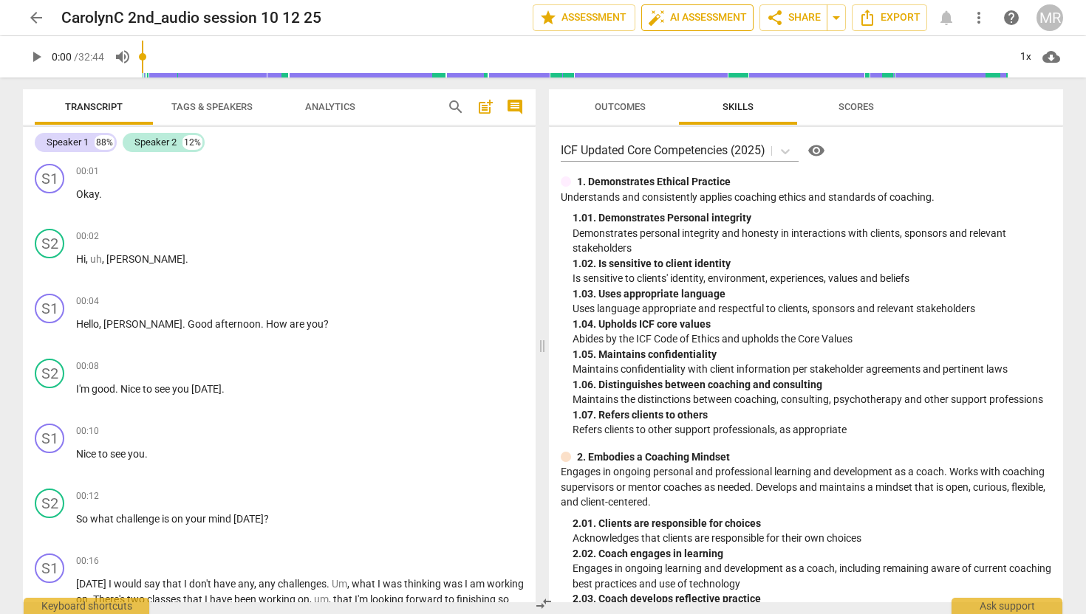
click at [687, 16] on span "auto_fix_high AI Assessment" at bounding box center [697, 18] width 99 height 18
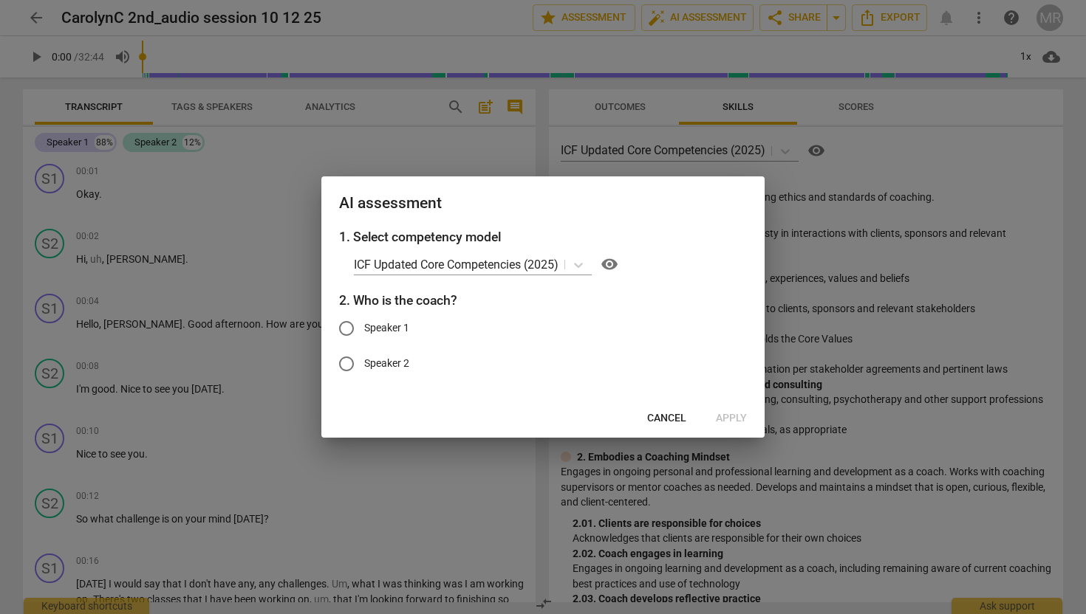
click at [666, 417] on span "Cancel" at bounding box center [666, 418] width 39 height 15
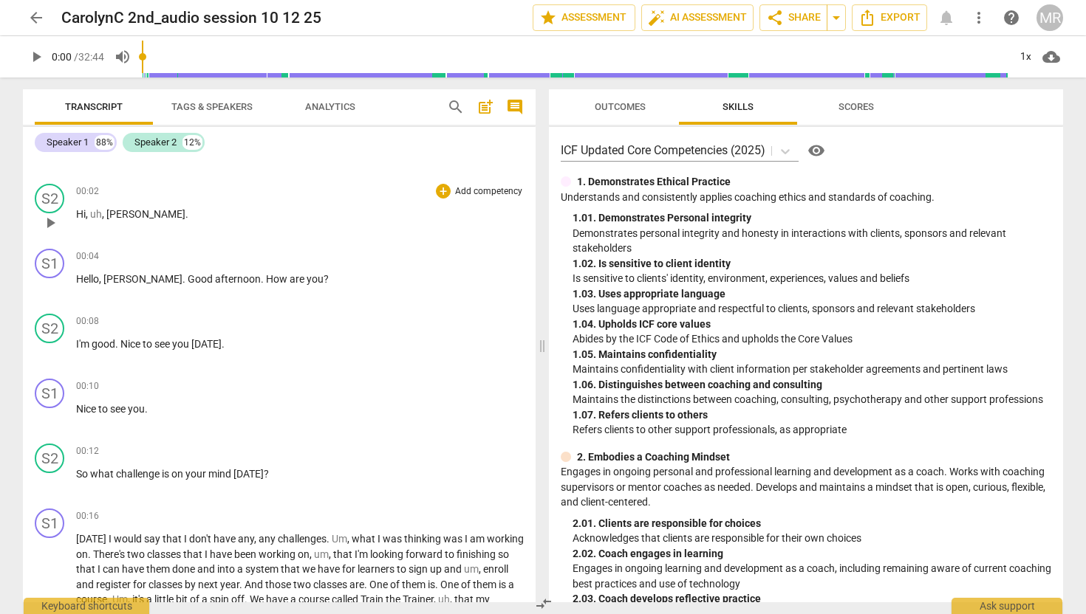
scroll to position [0, 0]
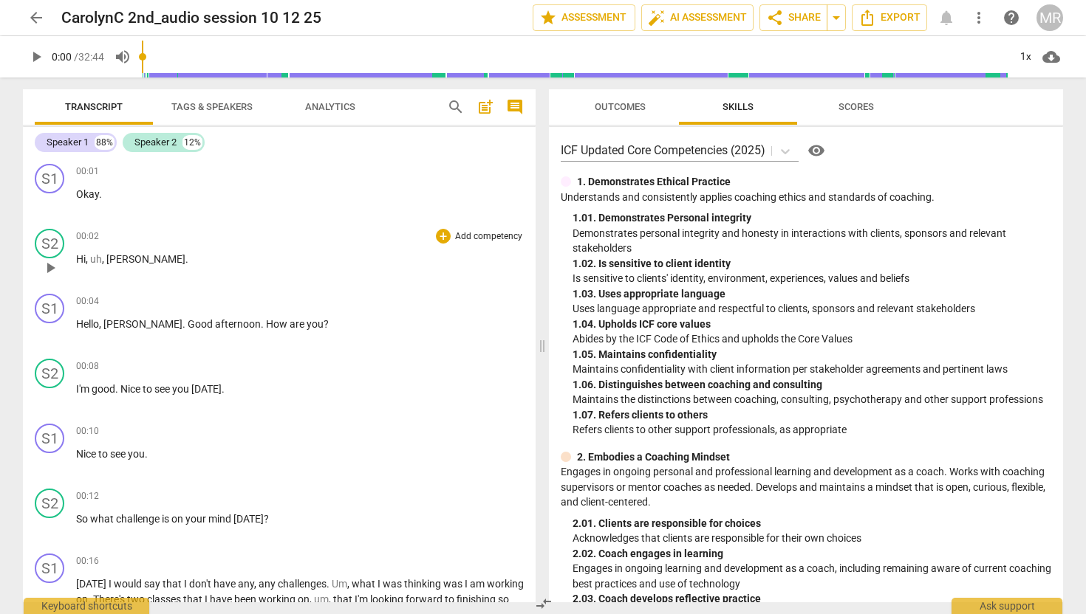
click at [52, 270] on span "play_arrow" at bounding box center [50, 268] width 18 height 18
click at [52, 267] on span "pause" at bounding box center [50, 268] width 18 height 18
type input "6"
click at [194, 103] on span "Tags & Speakers" at bounding box center [211, 106] width 81 height 11
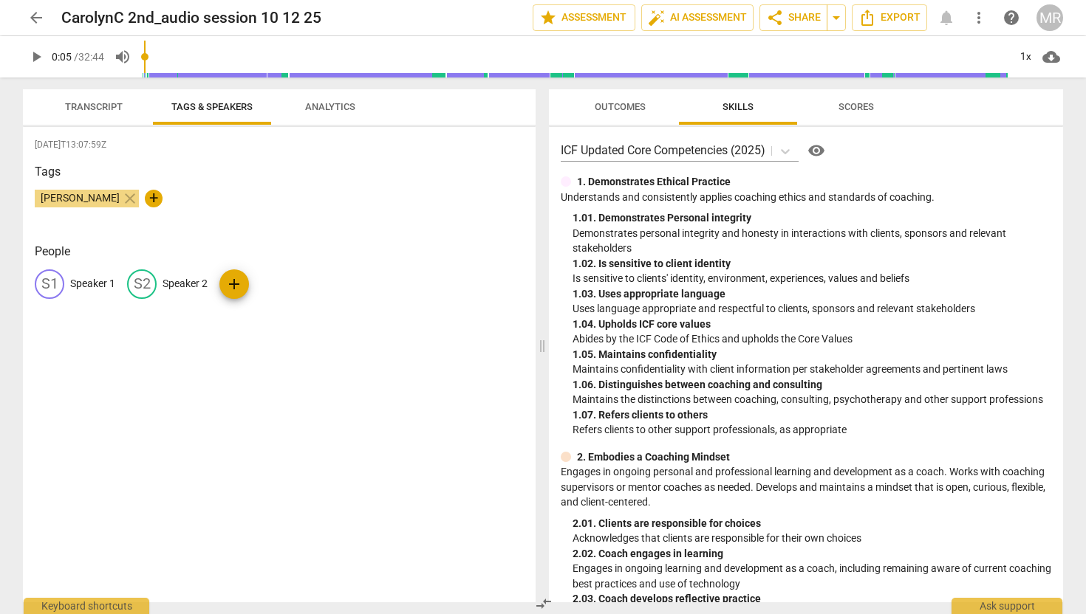
click at [90, 285] on p "Speaker 1" at bounding box center [92, 284] width 45 height 16
type input "Client"
click at [258, 286] on p "Speaker 2" at bounding box center [280, 284] width 45 height 16
type input "Coach"
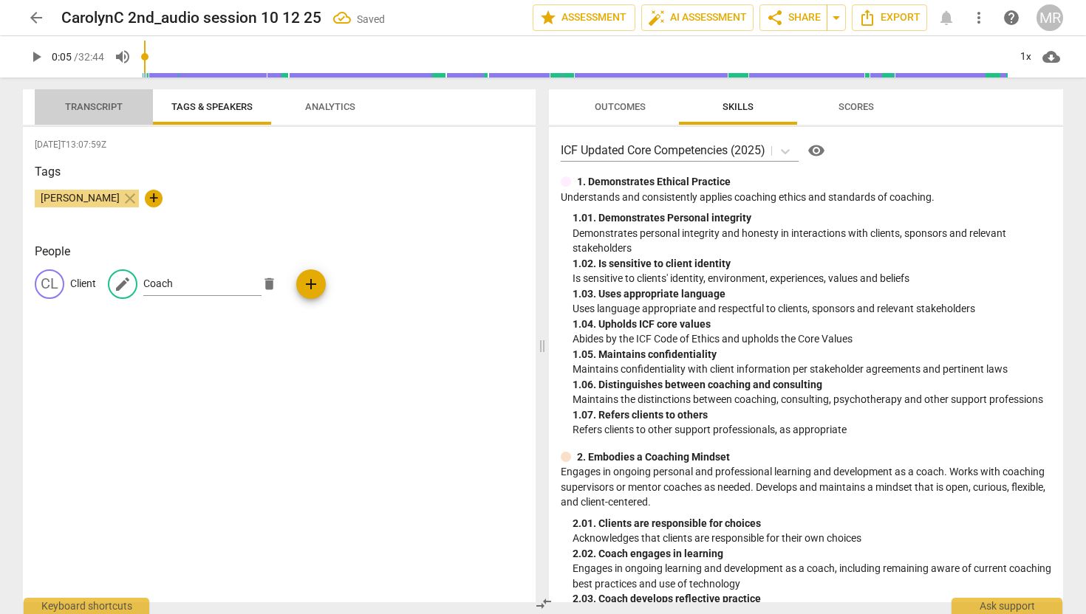
click at [97, 109] on span "Transcript" at bounding box center [94, 106] width 58 height 11
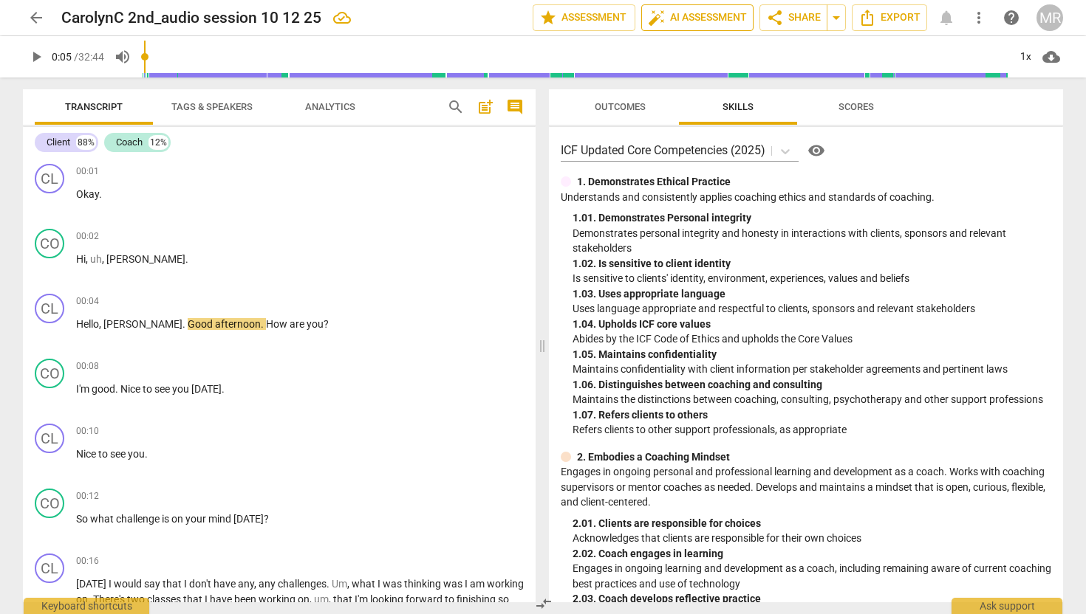
click at [705, 11] on span "auto_fix_high AI Assessment" at bounding box center [697, 18] width 99 height 18
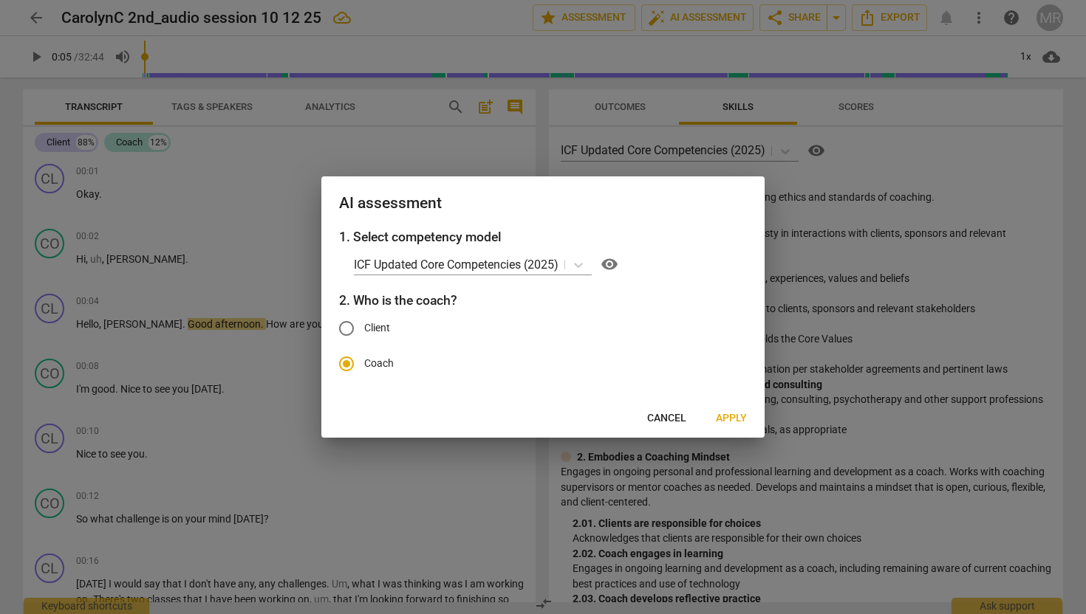
click at [736, 417] on span "Apply" at bounding box center [731, 418] width 31 height 15
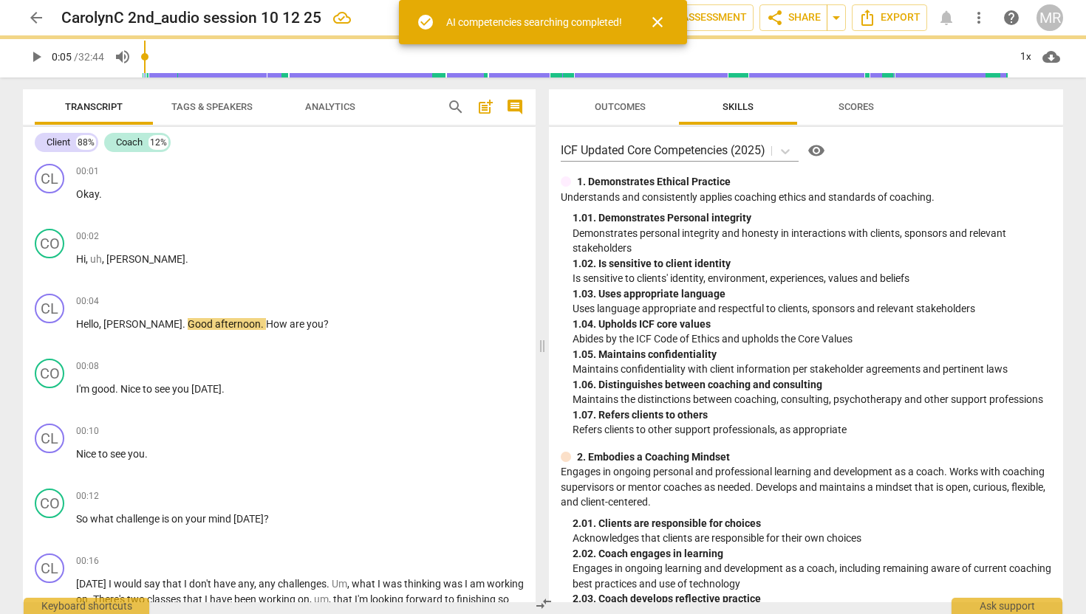
type input "6"
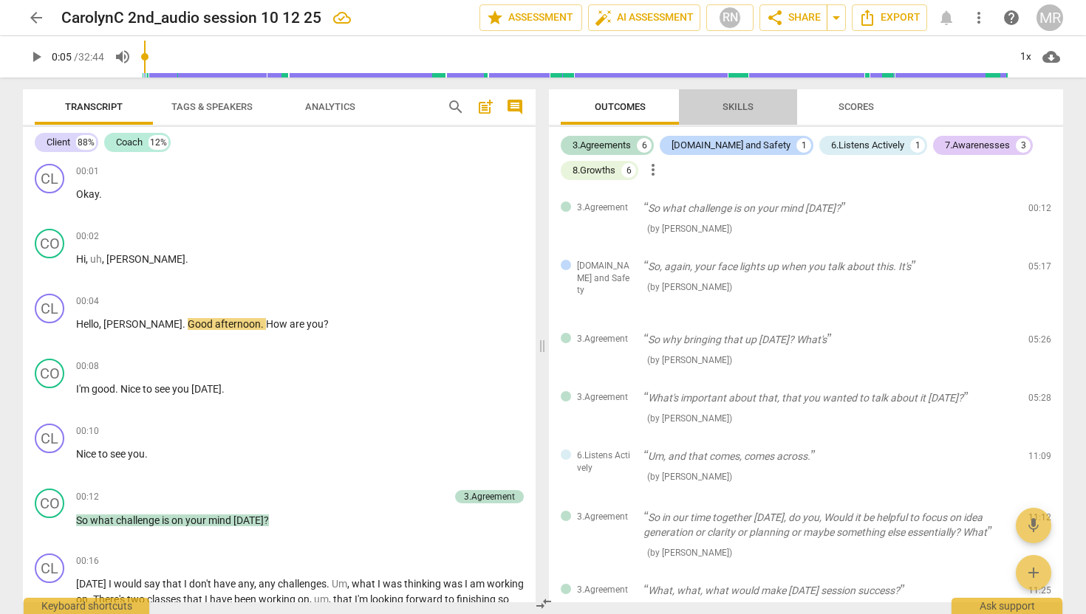
click at [741, 109] on span "Skills" at bounding box center [737, 106] width 31 height 11
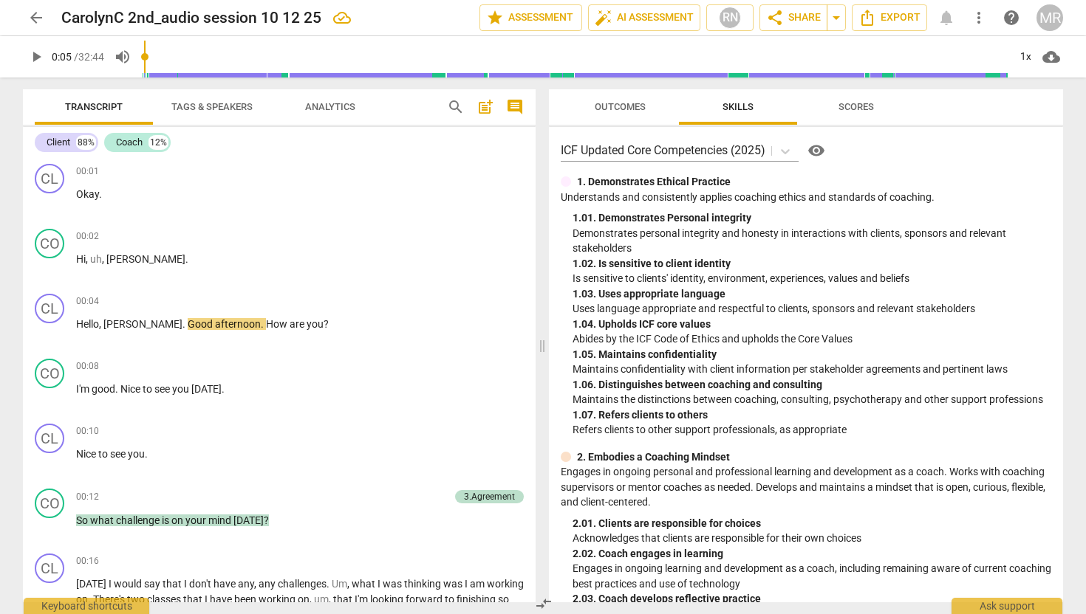
click at [637, 104] on span "Outcomes" at bounding box center [619, 106] width 51 height 11
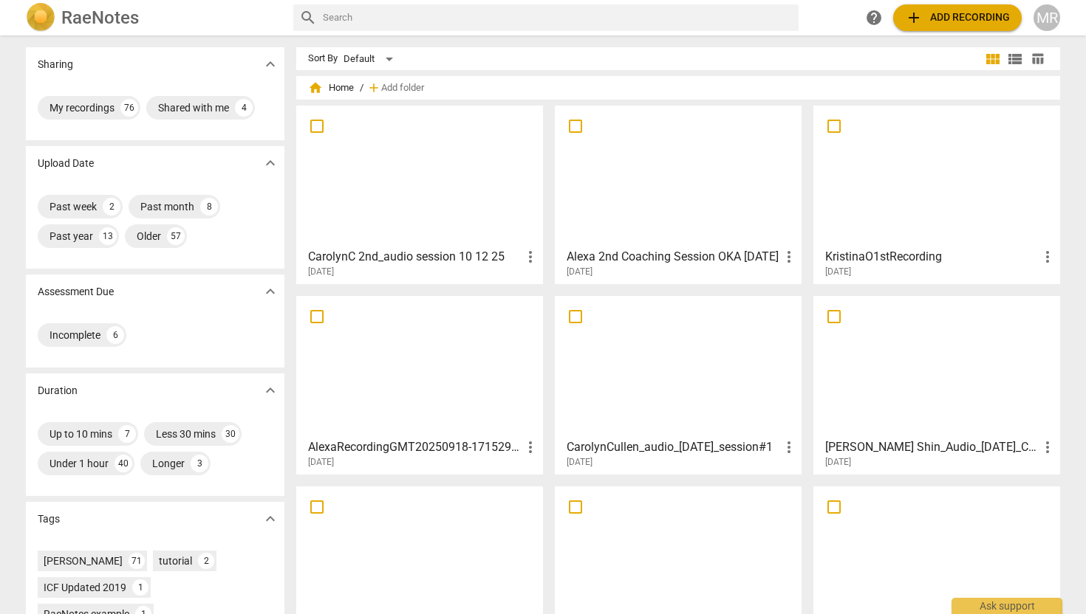
click at [387, 149] on div at bounding box center [419, 176] width 236 height 131
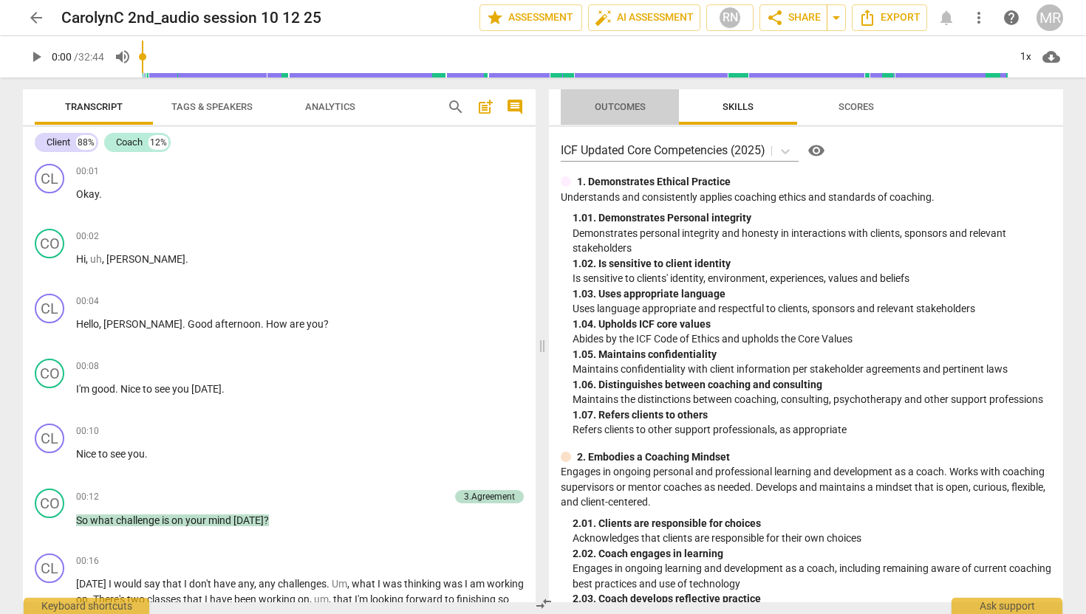
click at [628, 108] on span "Outcomes" at bounding box center [619, 106] width 51 height 11
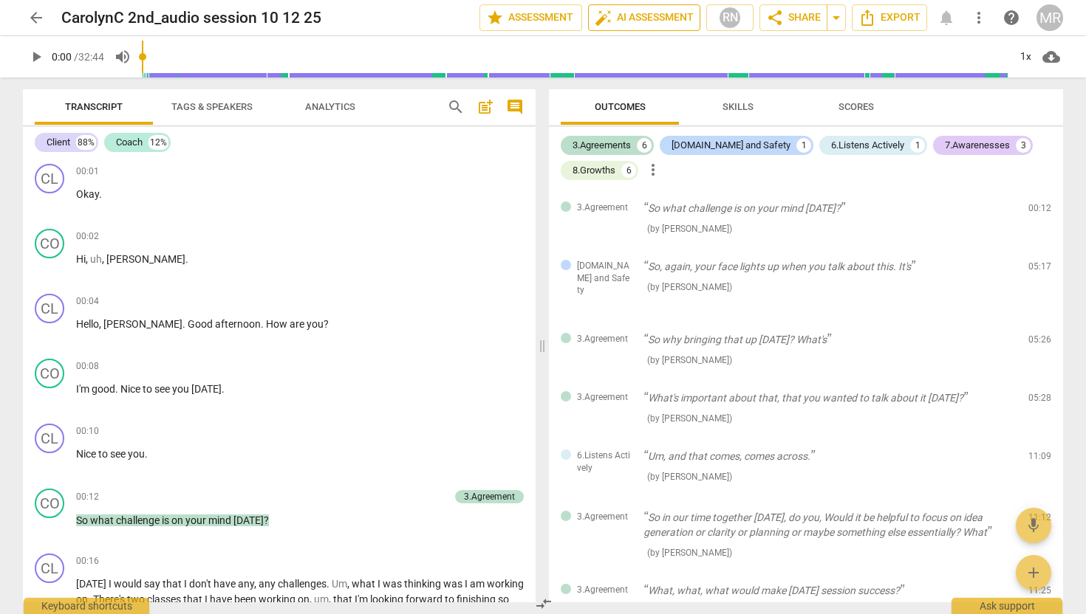
click at [660, 19] on span "auto_fix_high AI Assessment" at bounding box center [643, 18] width 99 height 18
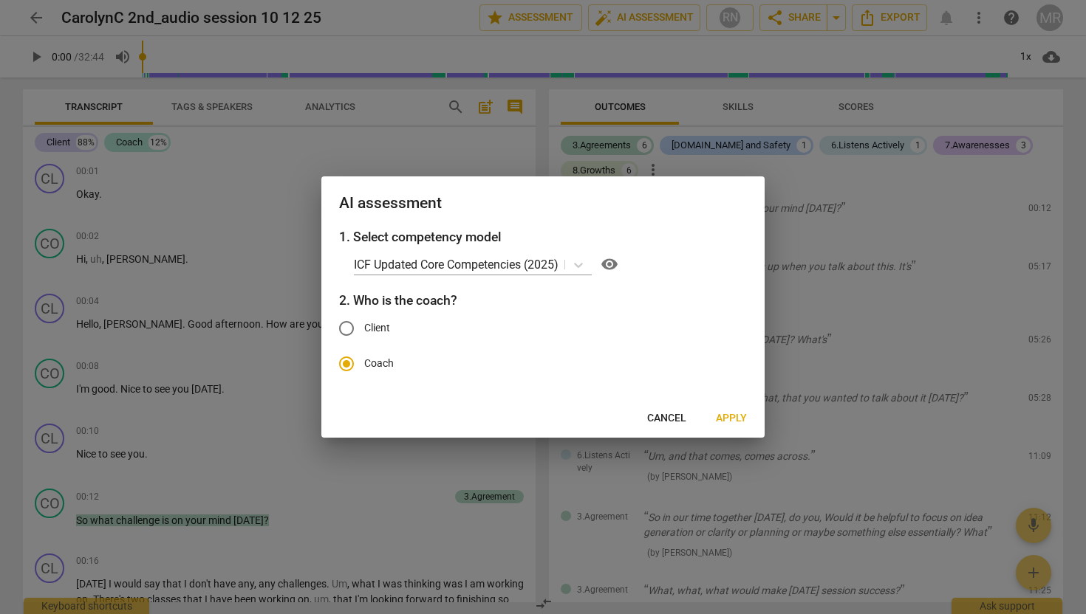
click at [736, 415] on span "Apply" at bounding box center [731, 418] width 31 height 15
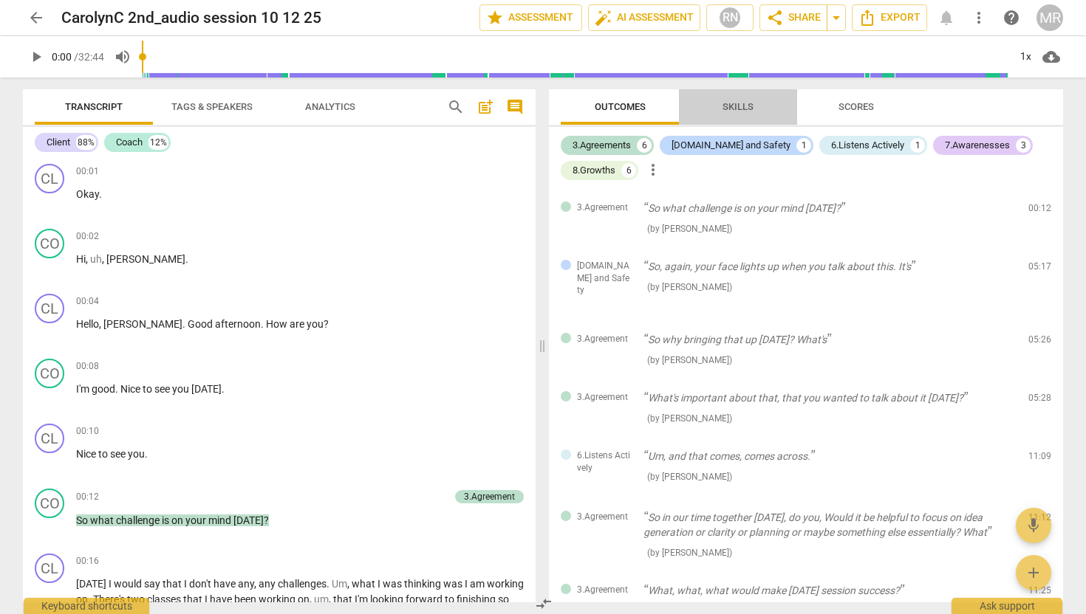
click at [742, 112] on span "Skills" at bounding box center [737, 106] width 31 height 11
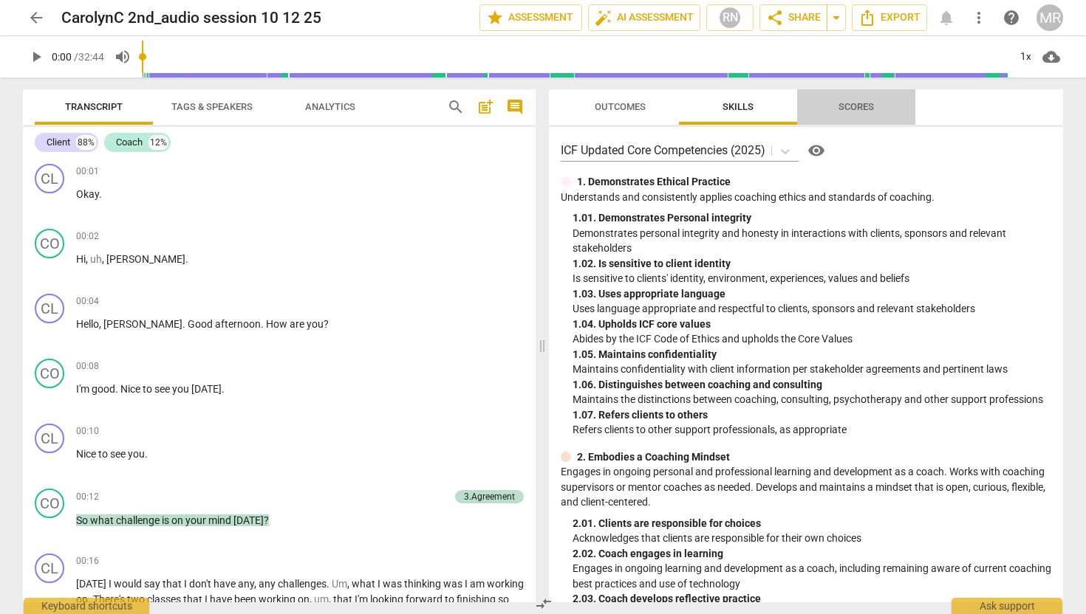
click at [854, 108] on span "Scores" at bounding box center [855, 106] width 35 height 11
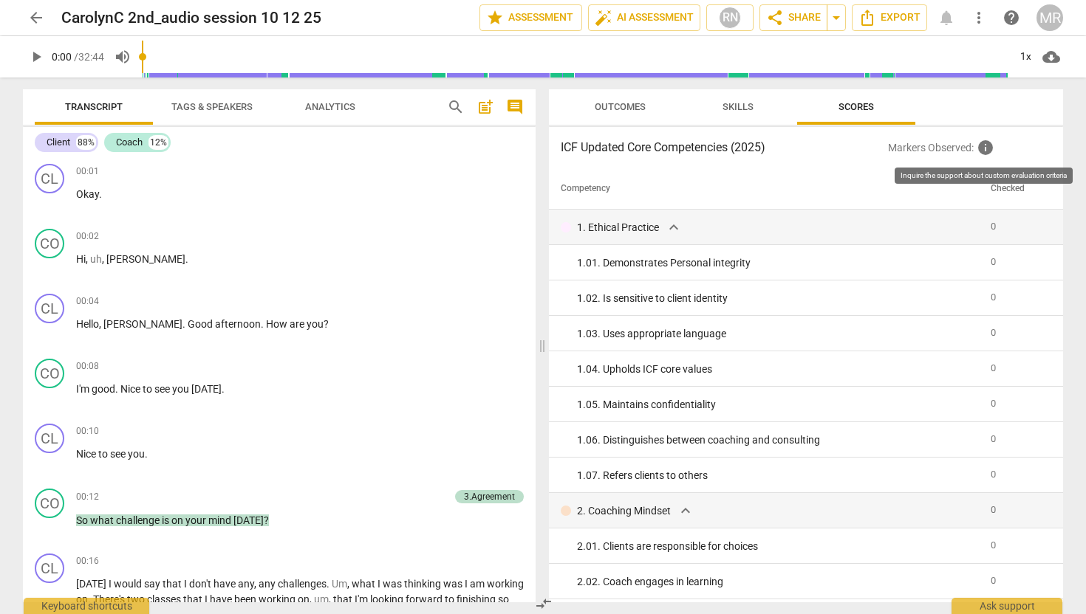
click at [981, 148] on span "info" at bounding box center [985, 148] width 18 height 18
click at [761, 144] on h3 "ICF Updated Core Competencies (2025)" at bounding box center [724, 148] width 327 height 18
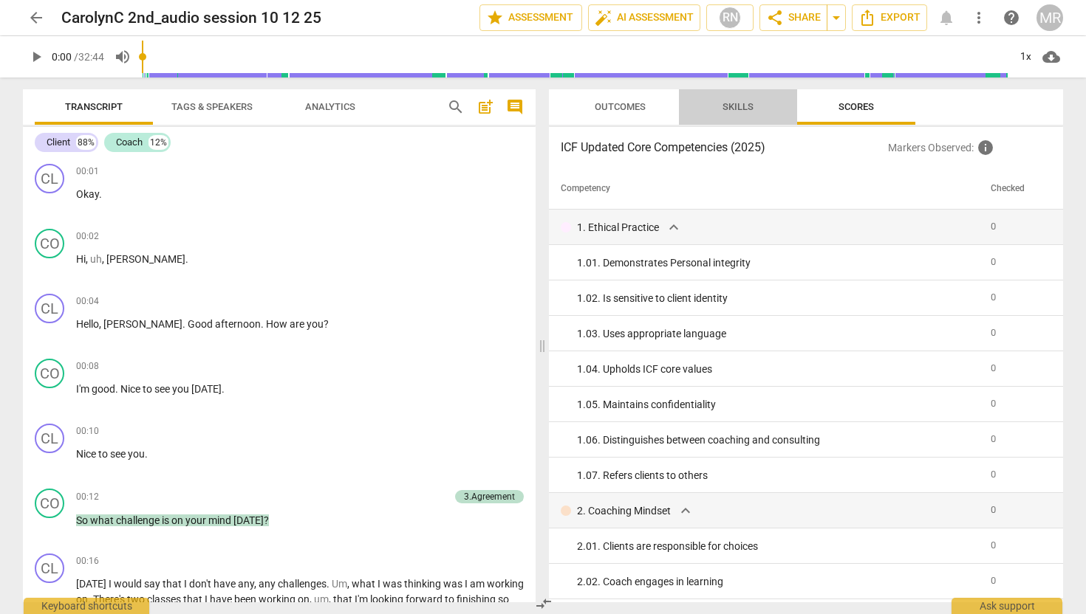
click at [766, 106] on span "Skills" at bounding box center [738, 107] width 66 height 20
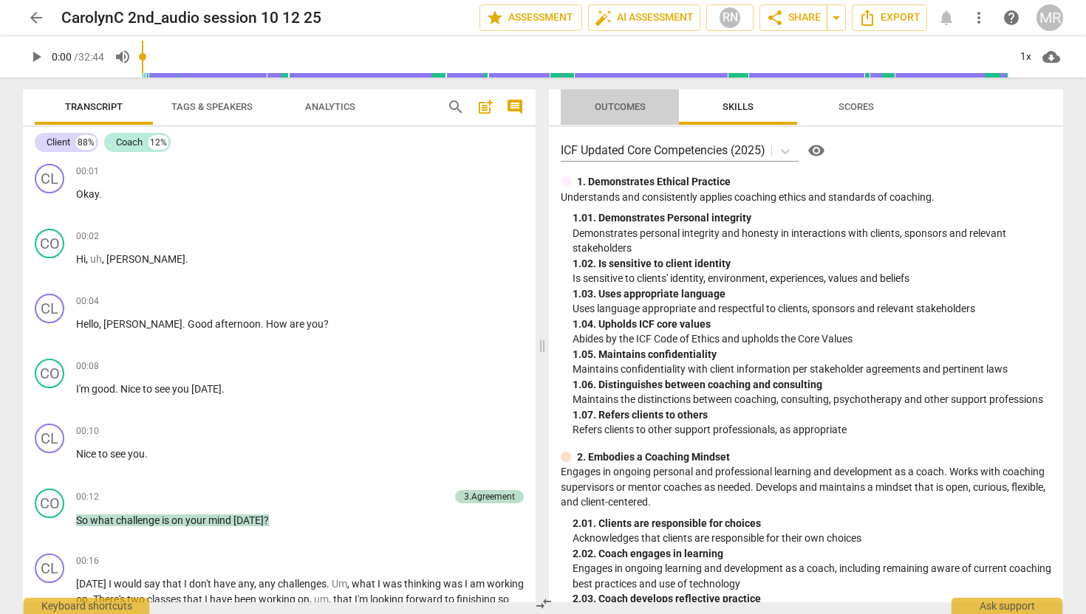
click at [625, 104] on span "Outcomes" at bounding box center [619, 106] width 51 height 11
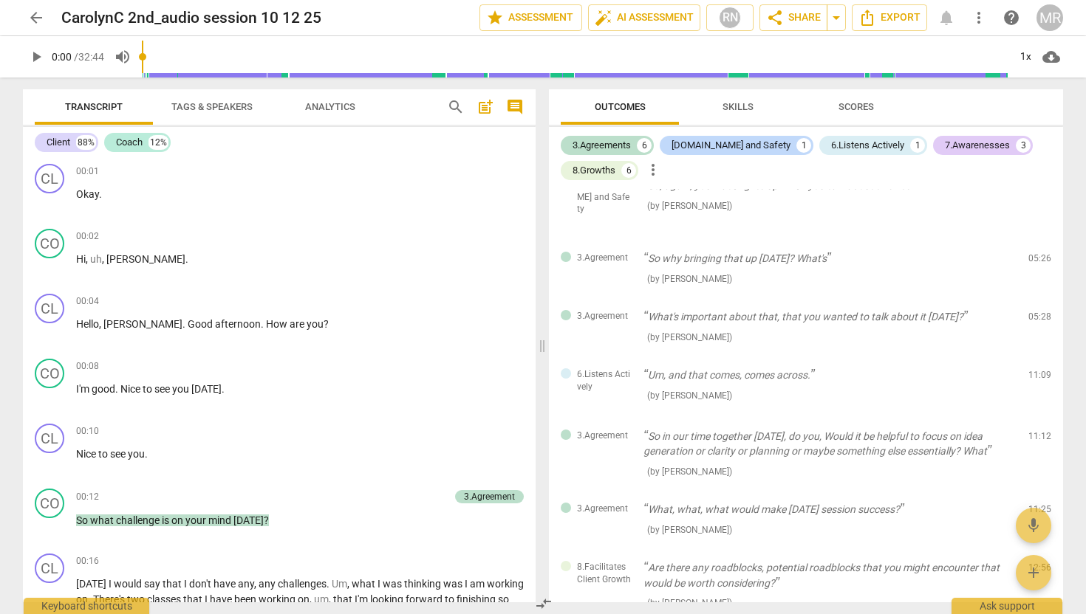
scroll to position [92, 0]
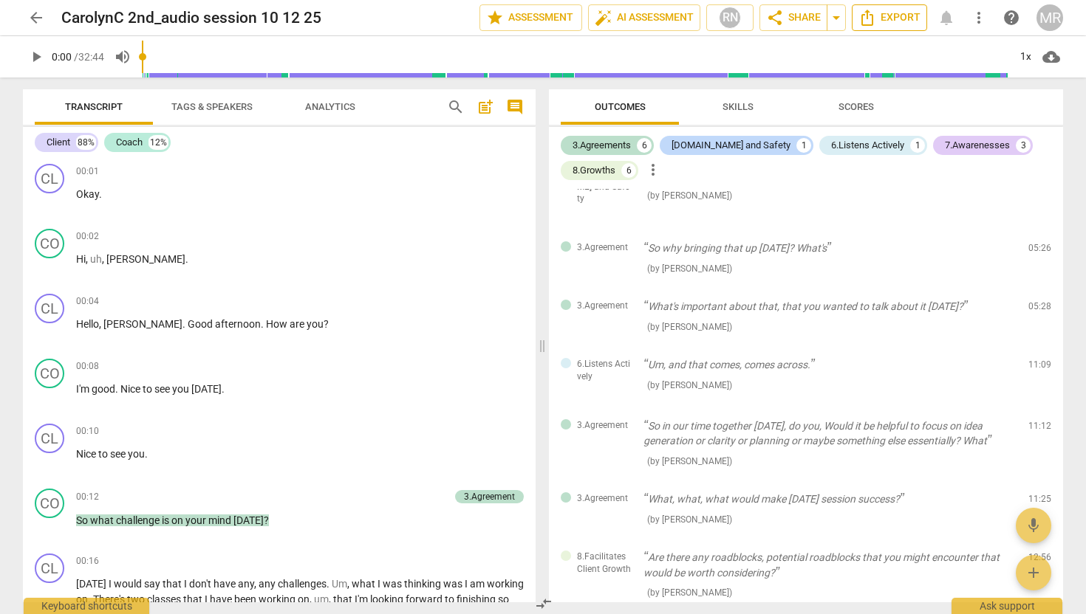
click at [899, 19] on span "Export" at bounding box center [889, 18] width 62 height 18
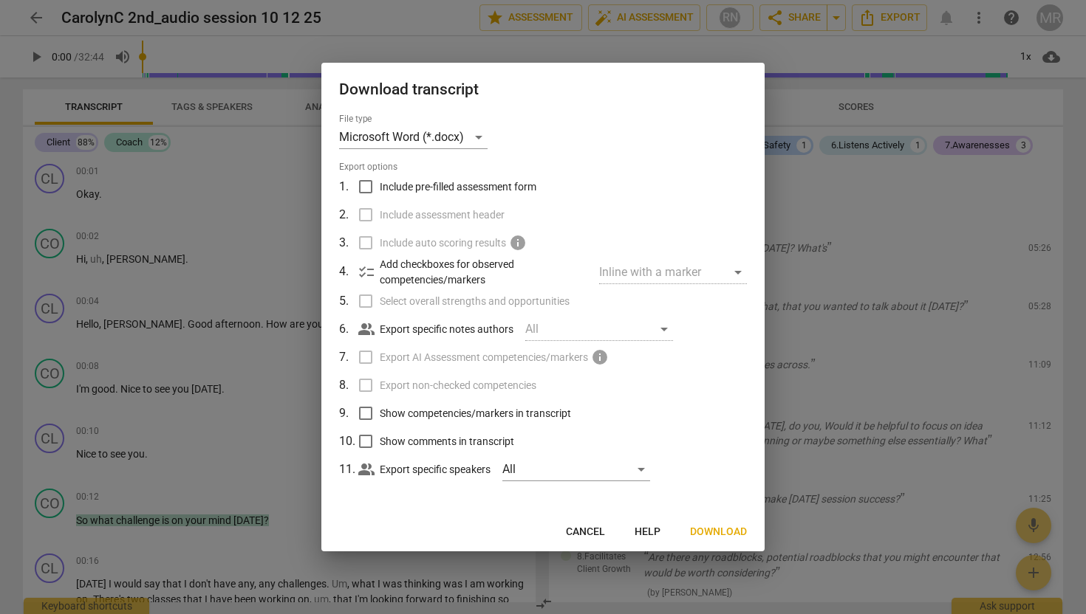
click at [725, 534] on span "Download" at bounding box center [718, 532] width 57 height 15
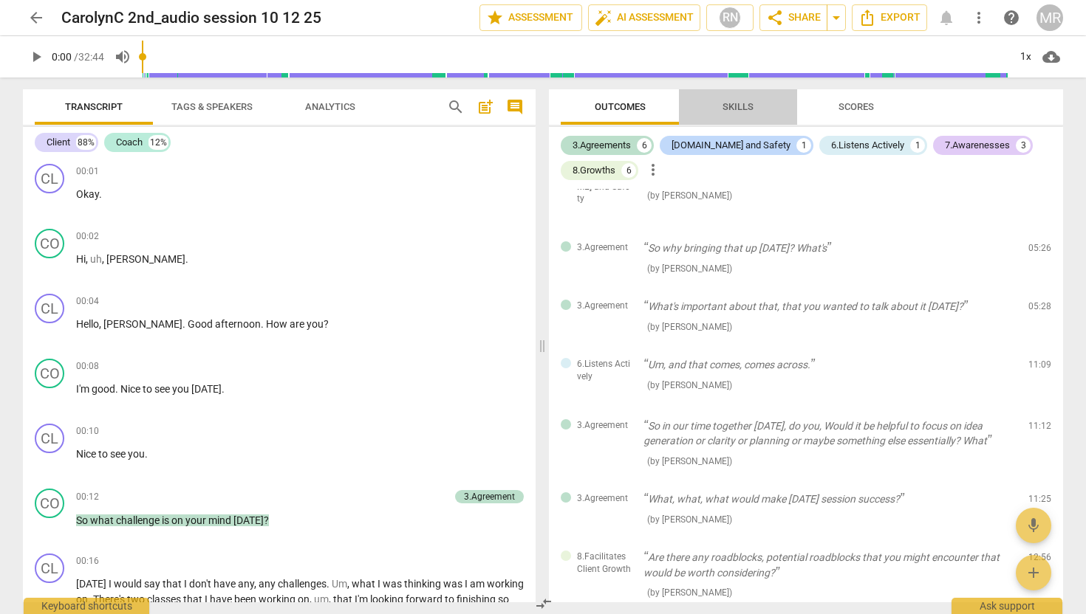
click at [728, 96] on button "Skills" at bounding box center [738, 106] width 118 height 35
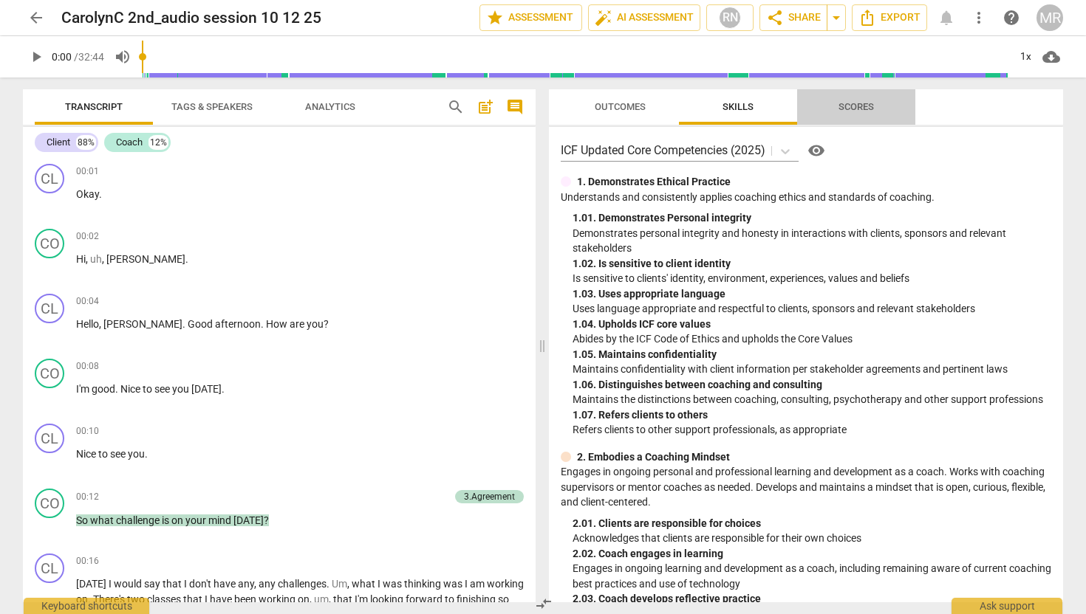
click at [837, 106] on span "Scores" at bounding box center [855, 107] width 71 height 20
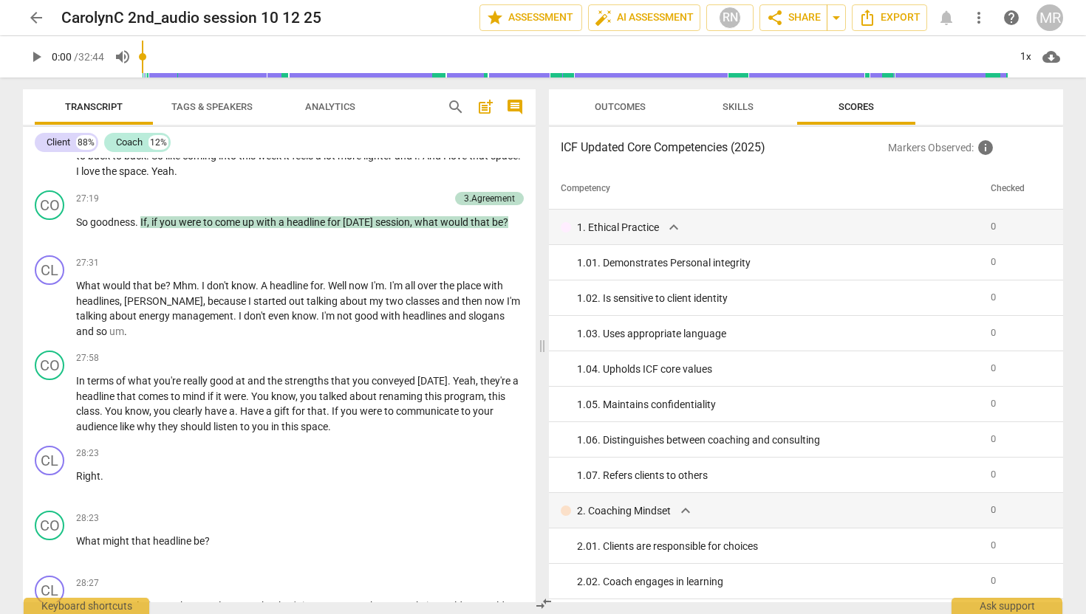
scroll to position [4669, 0]
click at [47, 240] on span "play_arrow" at bounding box center [50, 231] width 18 height 18
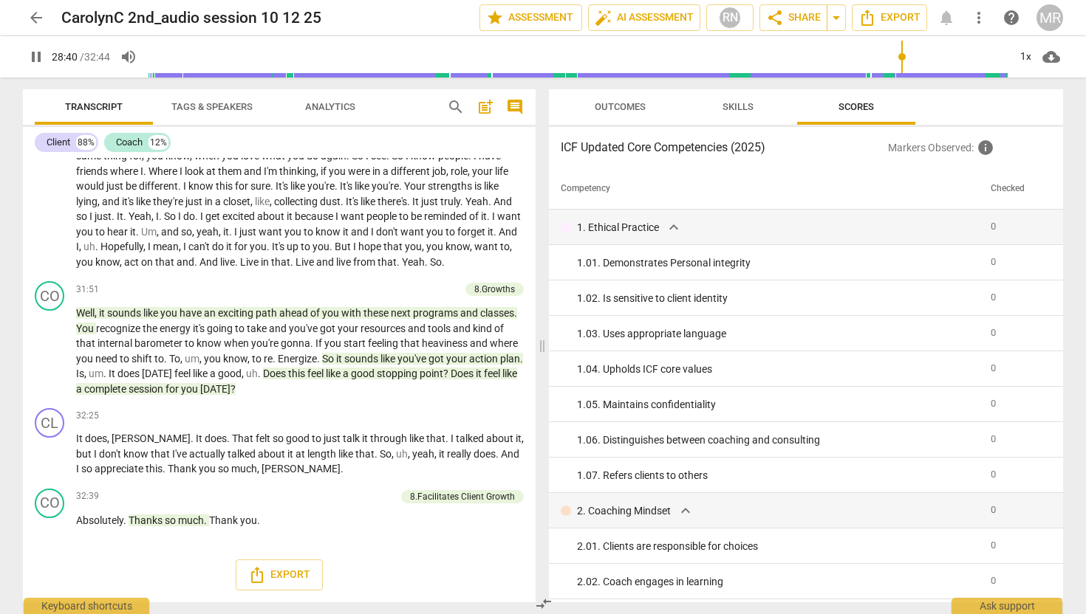
scroll to position [5540, 0]
click at [51, 360] on span "pause" at bounding box center [50, 352] width 18 height 18
click at [51, 360] on span "play_arrow" at bounding box center [50, 352] width 18 height 18
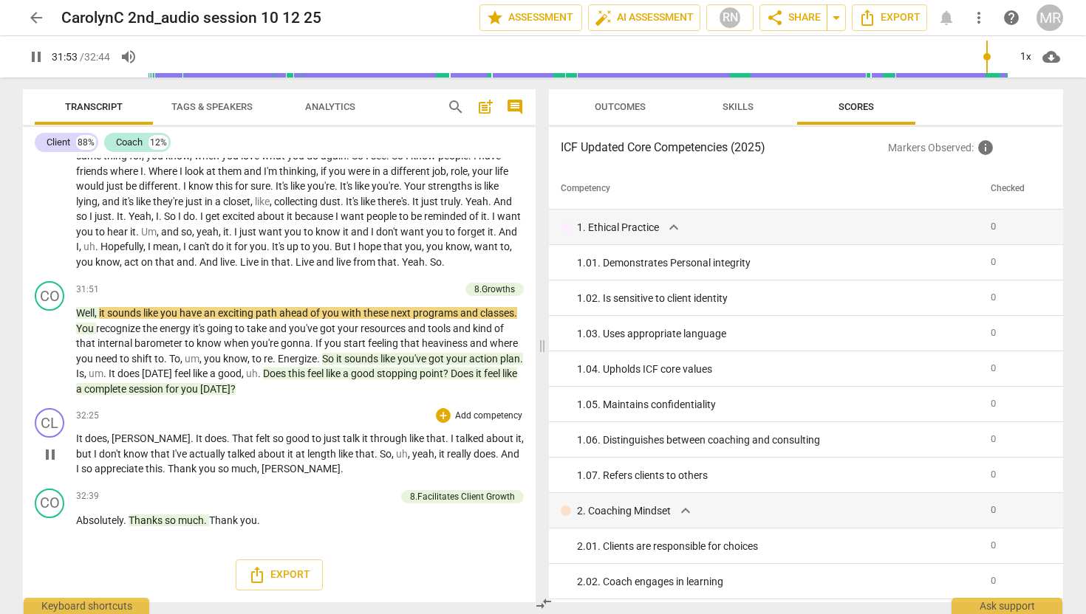
click at [54, 464] on span "pause" at bounding box center [50, 455] width 18 height 18
click at [54, 464] on span "play_arrow" at bounding box center [50, 455] width 18 height 18
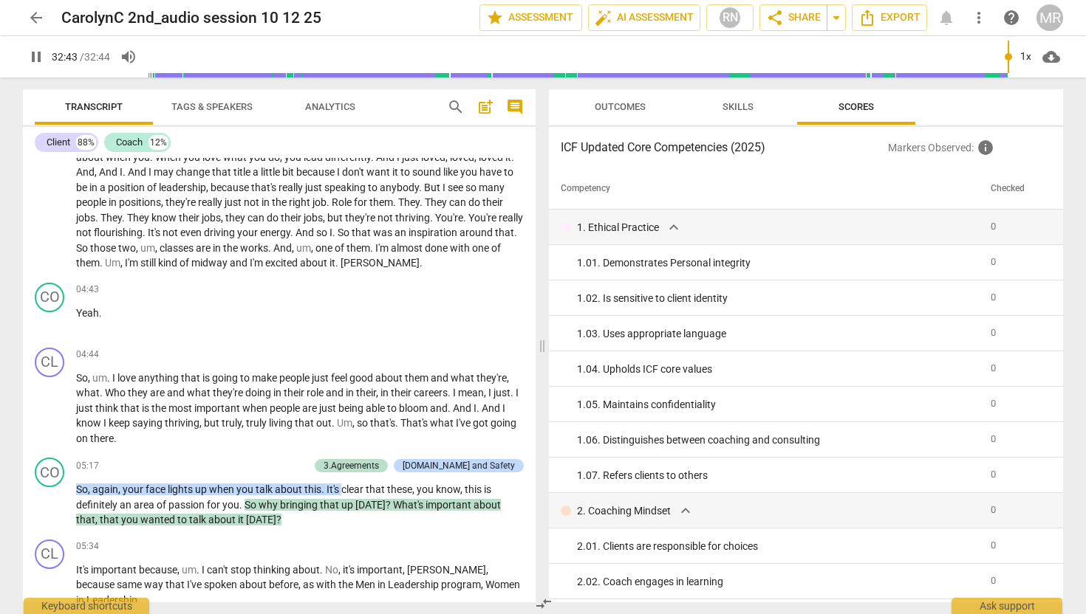
scroll to position [137, 0]
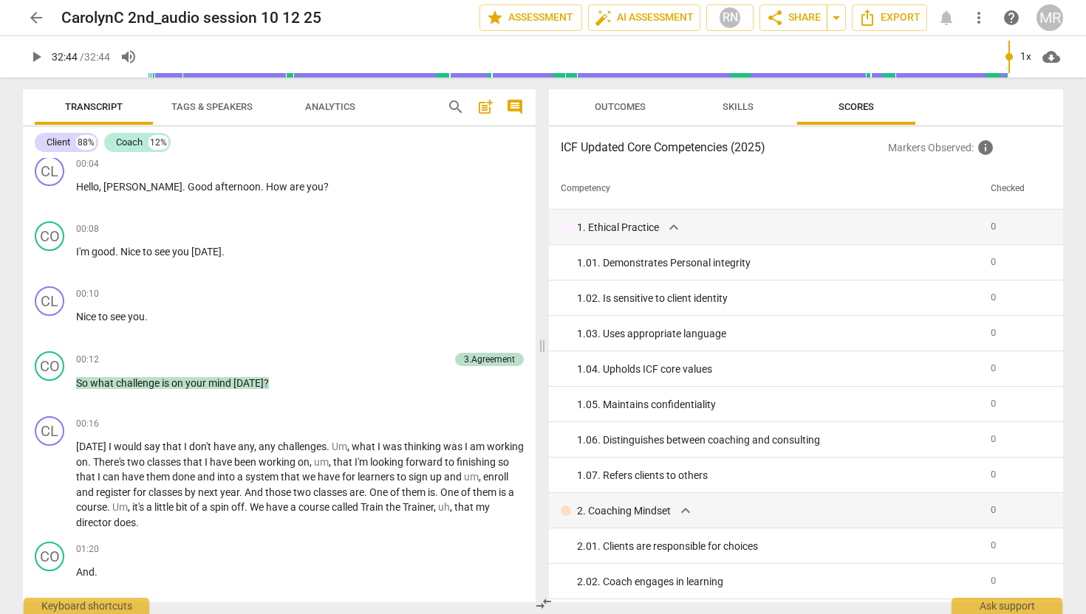
type input "1964"
